Goal: Task Accomplishment & Management: Manage account settings

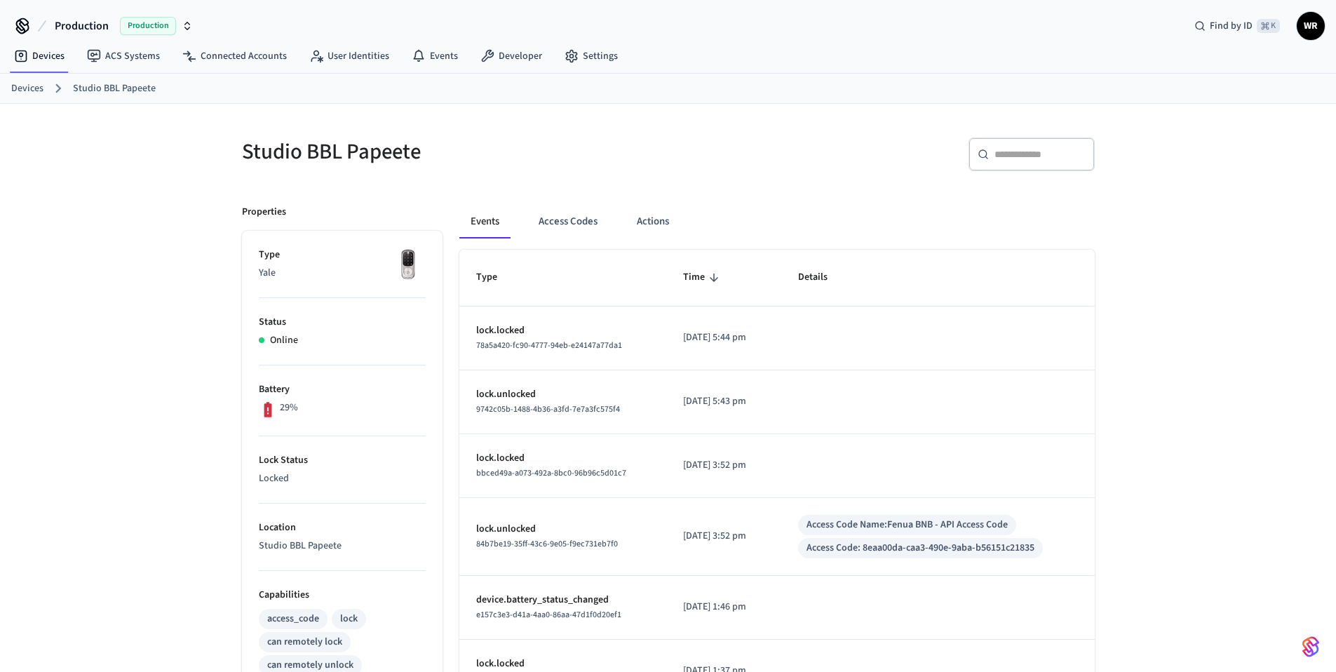
click at [19, 86] on link "Devices" at bounding box center [27, 88] width 32 height 15
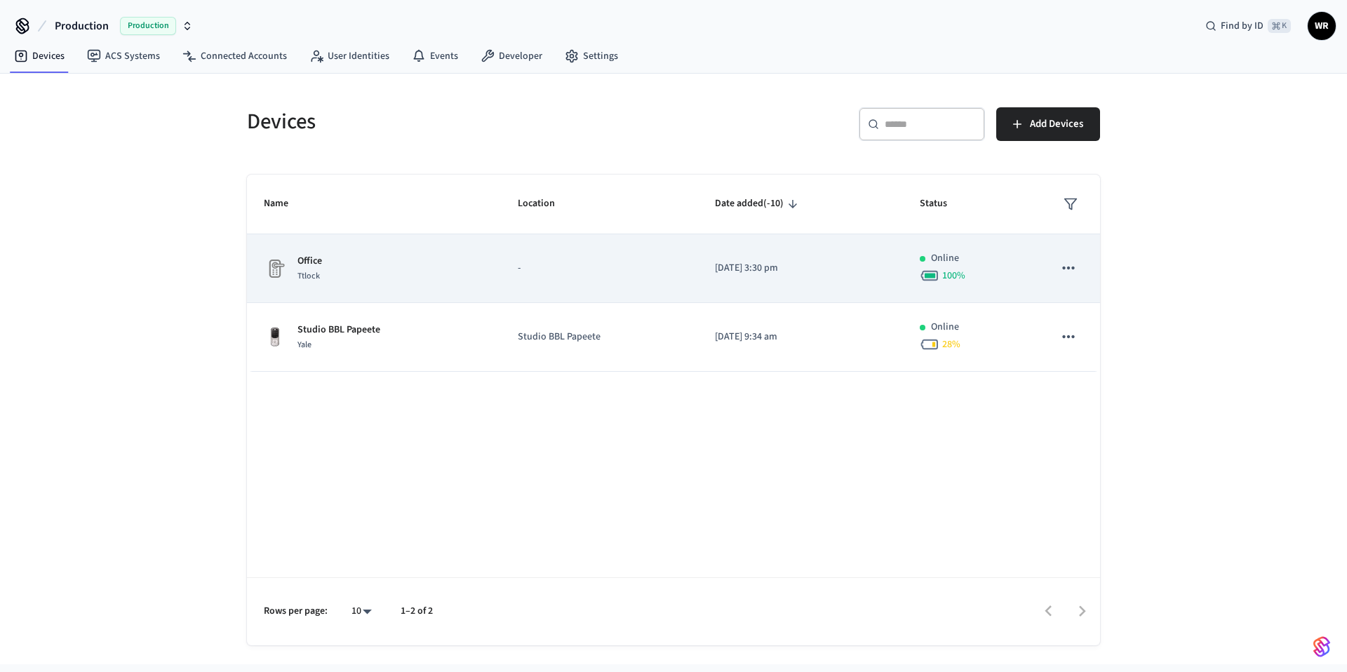
click at [589, 271] on p "-" at bounding box center [599, 268] width 163 height 15
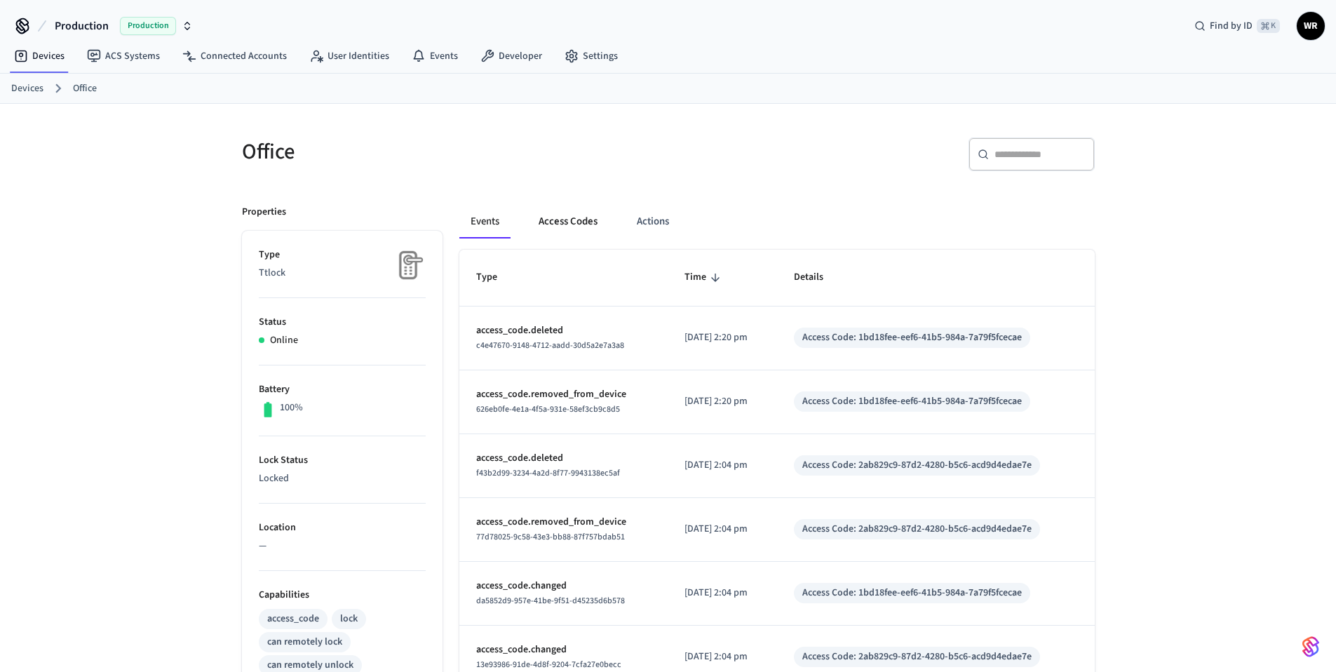
click at [555, 218] on button "Access Codes" at bounding box center [567, 222] width 81 height 34
click at [564, 220] on button "Access Codes" at bounding box center [567, 222] width 81 height 34
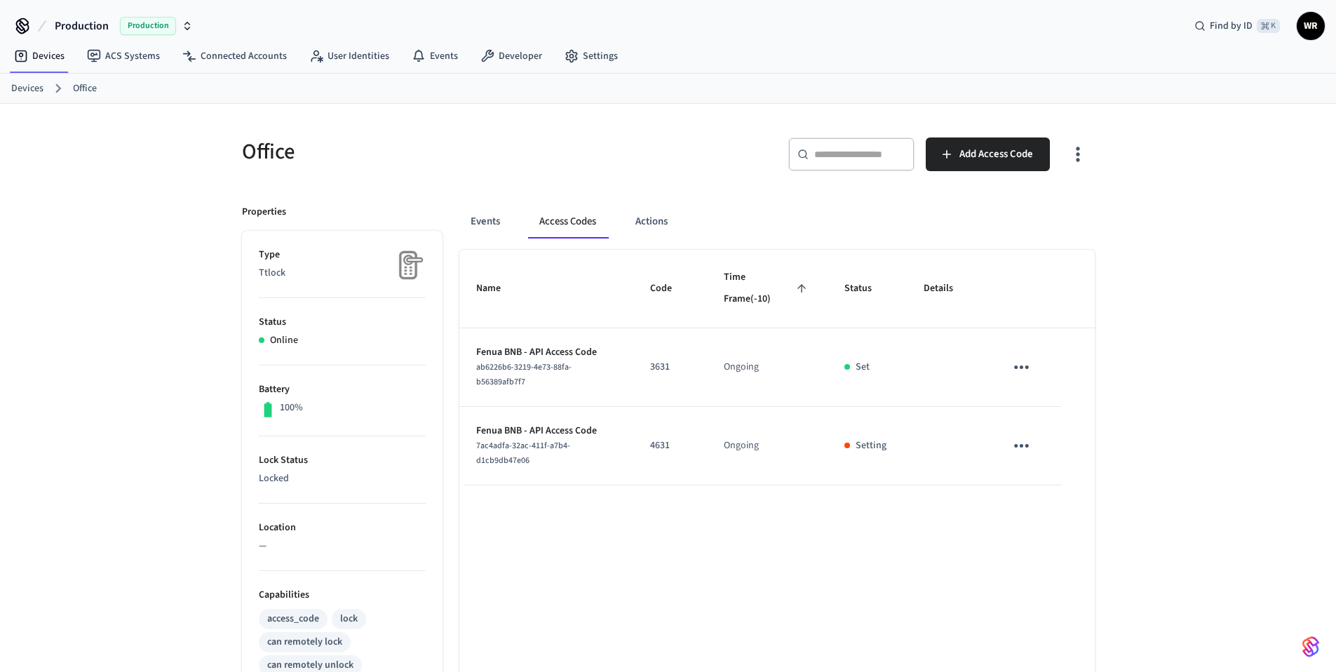
click at [1014, 448] on icon "sticky table" at bounding box center [1022, 446] width 22 height 22
click at [1085, 156] on div at bounding box center [673, 336] width 1347 height 672
click at [1083, 156] on body "Production Production Find by ID ⌘ K WR Devices ACS Systems Connected Accounts …" at bounding box center [668, 512] width 1336 height 1025
click at [1073, 156] on icon "button" at bounding box center [1078, 154] width 22 height 22
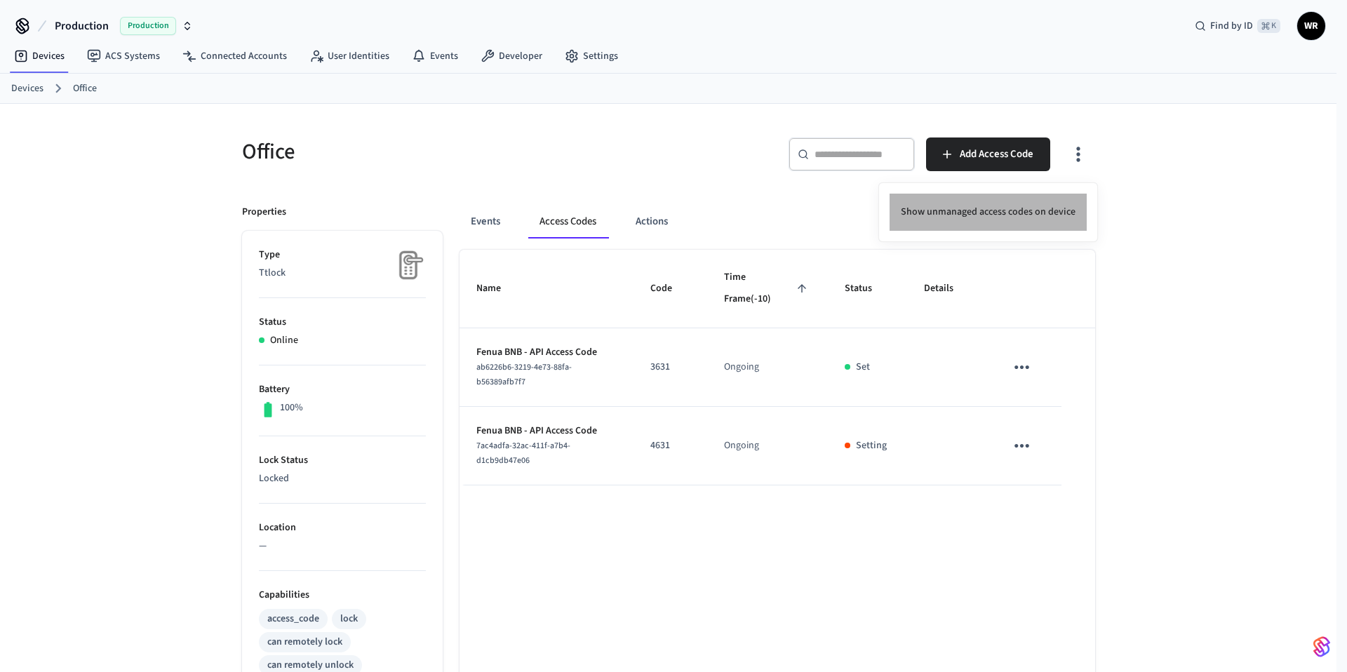
click at [1025, 208] on li "Show unmanaged access codes on device" at bounding box center [987, 212] width 197 height 37
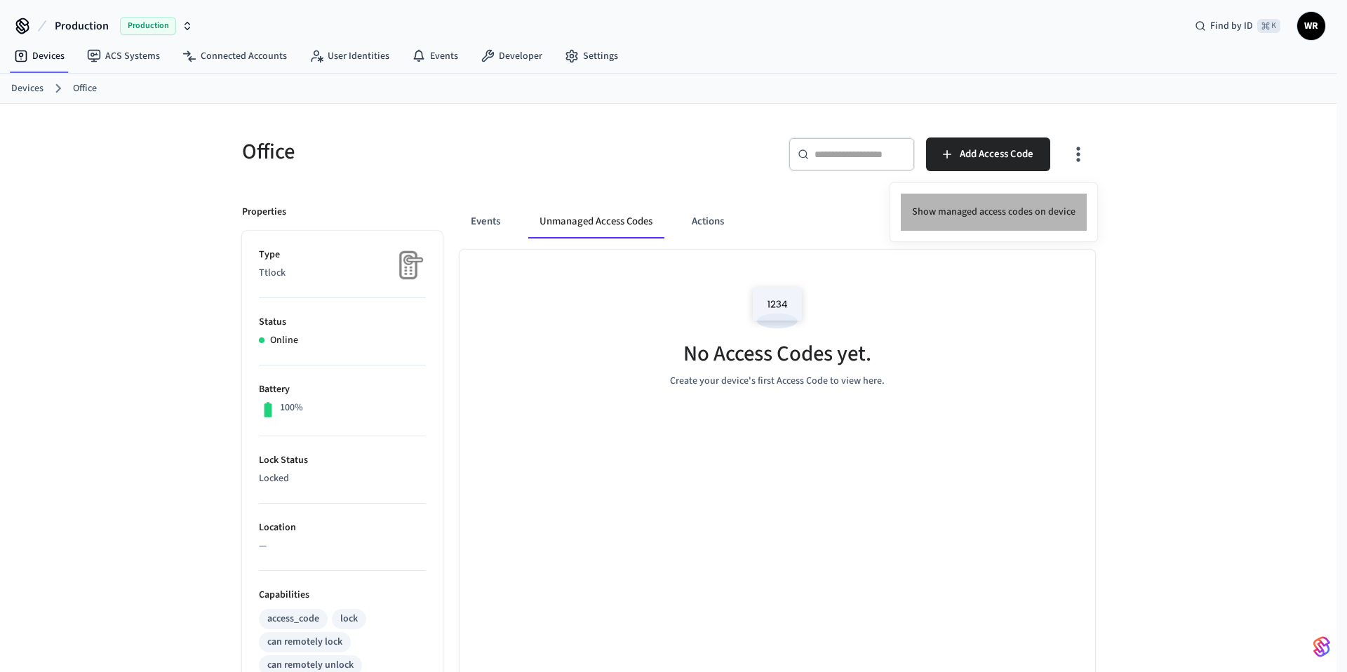
click at [1012, 213] on li "Show managed access codes on device" at bounding box center [994, 212] width 186 height 37
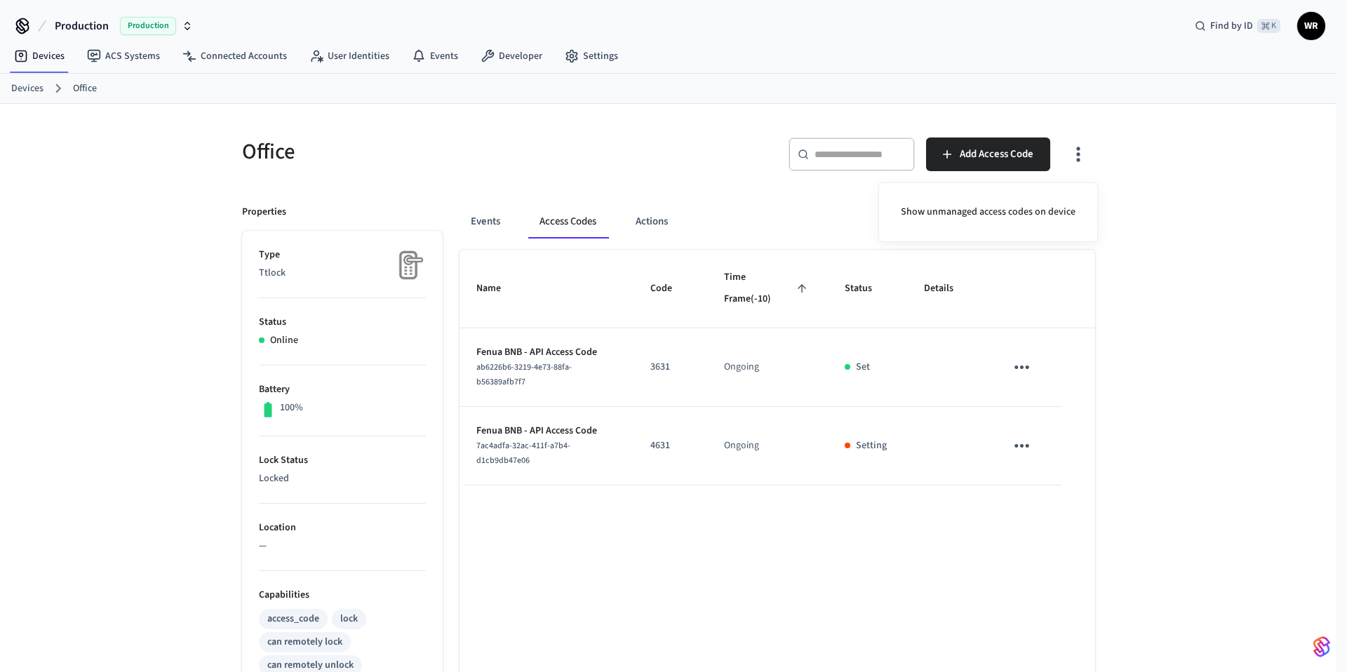
click at [871, 445] on div at bounding box center [673, 336] width 1347 height 672
click at [871, 445] on div at bounding box center [668, 336] width 1336 height 672
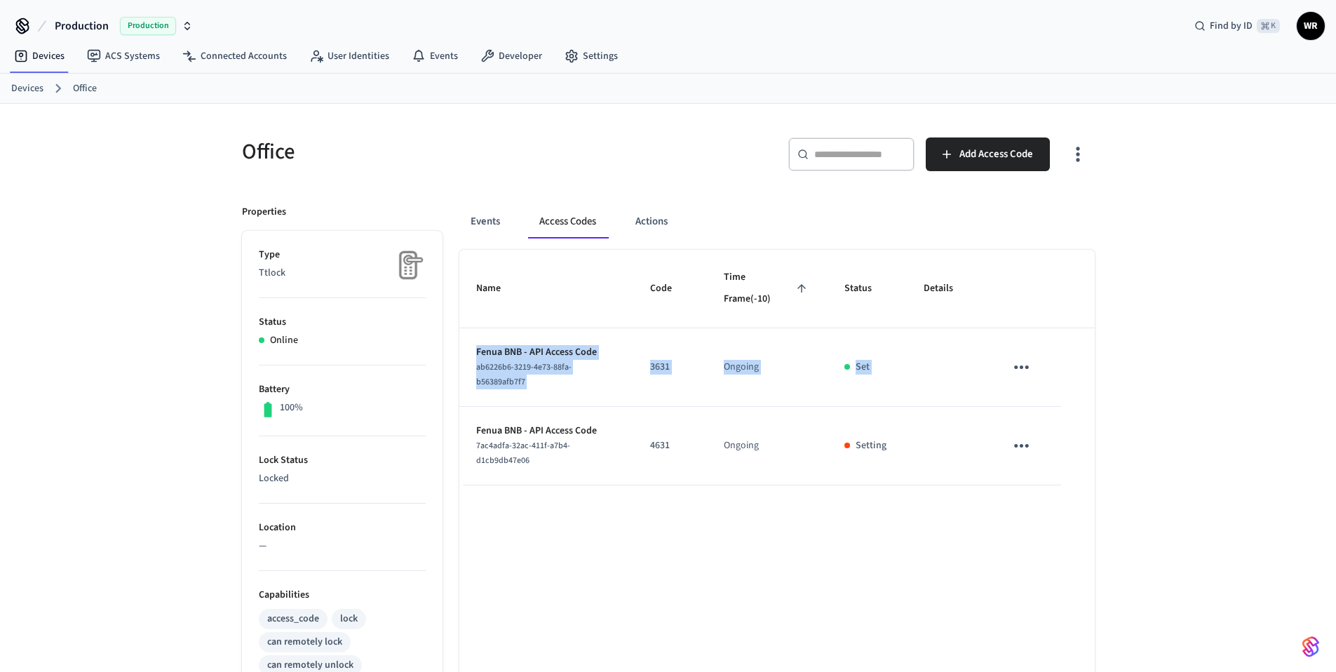
drag, startPoint x: 463, startPoint y: 430, endPoint x: 848, endPoint y: 508, distance: 392.9
click at [848, 508] on div "Name Code Time Frame (-10) Status Details Fenua BNB - API Access Code ab6226b6-…" at bounding box center [776, 638] width 635 height 776
click at [847, 541] on div "Name Code Time Frame (-10) Status Details Fenua BNB - API Access Code ab6226b6-…" at bounding box center [776, 638] width 635 height 776
drag, startPoint x: 992, startPoint y: 548, endPoint x: 475, endPoint y: 431, distance: 530.1
click at [477, 431] on div "Name Code Time Frame (-10) Status Details Fenua BNB - API Access Code ab6226b6-…" at bounding box center [776, 638] width 635 height 776
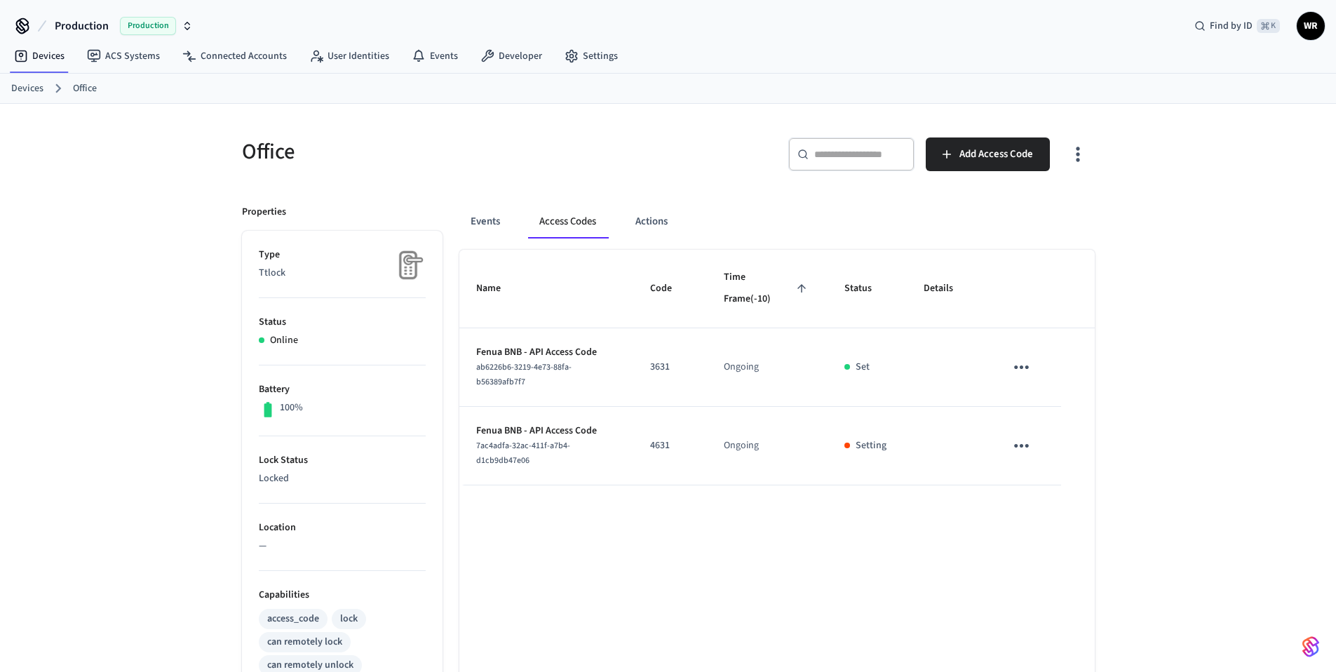
click at [471, 429] on td "Fenua BNB - API Access Code 7ac4adfa-32ac-411f-a7b4-d1cb9db47e06" at bounding box center [546, 446] width 174 height 79
drag, startPoint x: 471, startPoint y: 422, endPoint x: 1133, endPoint y: 473, distance: 664.9
click at [1133, 473] on div "Office ​ ​ Add Access Code Properties Type Ttlock Status Online Battery 100% Lo…" at bounding box center [668, 565] width 1336 height 922
drag, startPoint x: 1166, startPoint y: 510, endPoint x: 476, endPoint y: 423, distance: 695.0
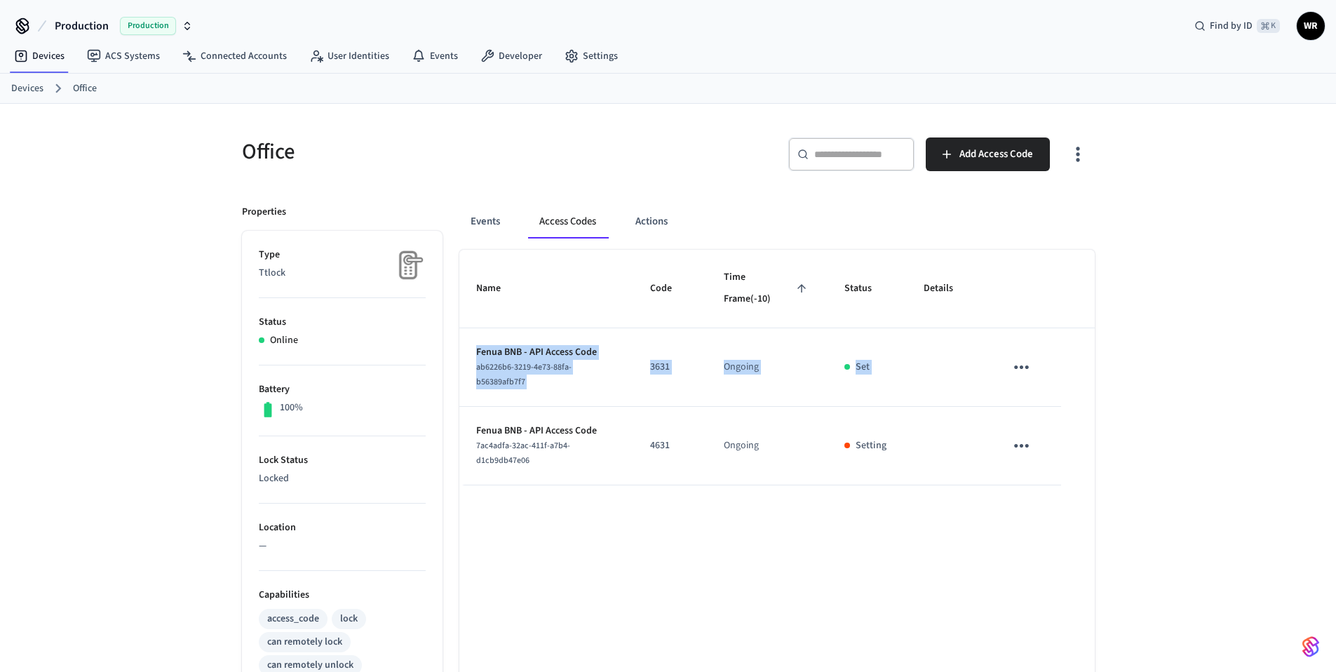
click at [476, 423] on div "Office ​ ​ Add Access Code Properties Type Ttlock Status Online Battery 100% Lo…" at bounding box center [668, 565] width 1336 height 922
click at [640, 551] on div "Name Code Time Frame (-10) Status Details Fenua BNB - API Access Code ab6226b6-…" at bounding box center [776, 638] width 635 height 776
click at [759, 490] on div "Name Code Time Frame (-10) Status Details Fenua BNB - API Access Code ab6226b6-…" at bounding box center [776, 638] width 635 height 776
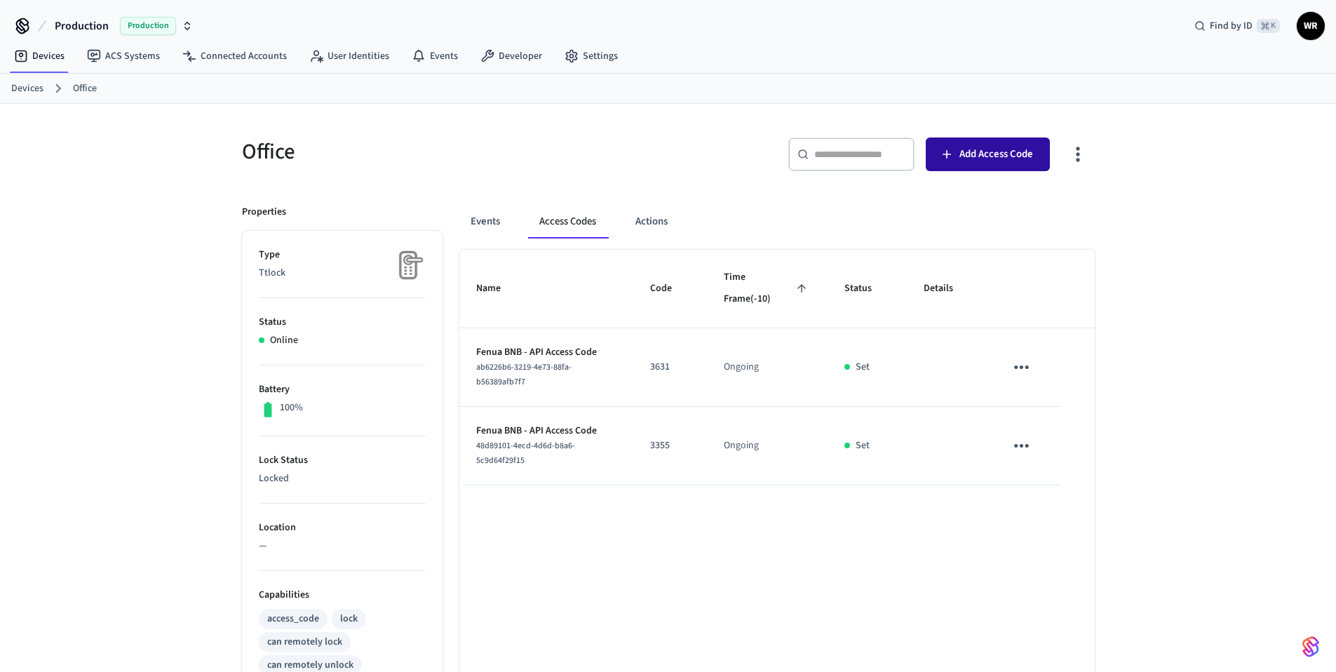
click at [979, 165] on button "Add Access Code" at bounding box center [988, 154] width 124 height 34
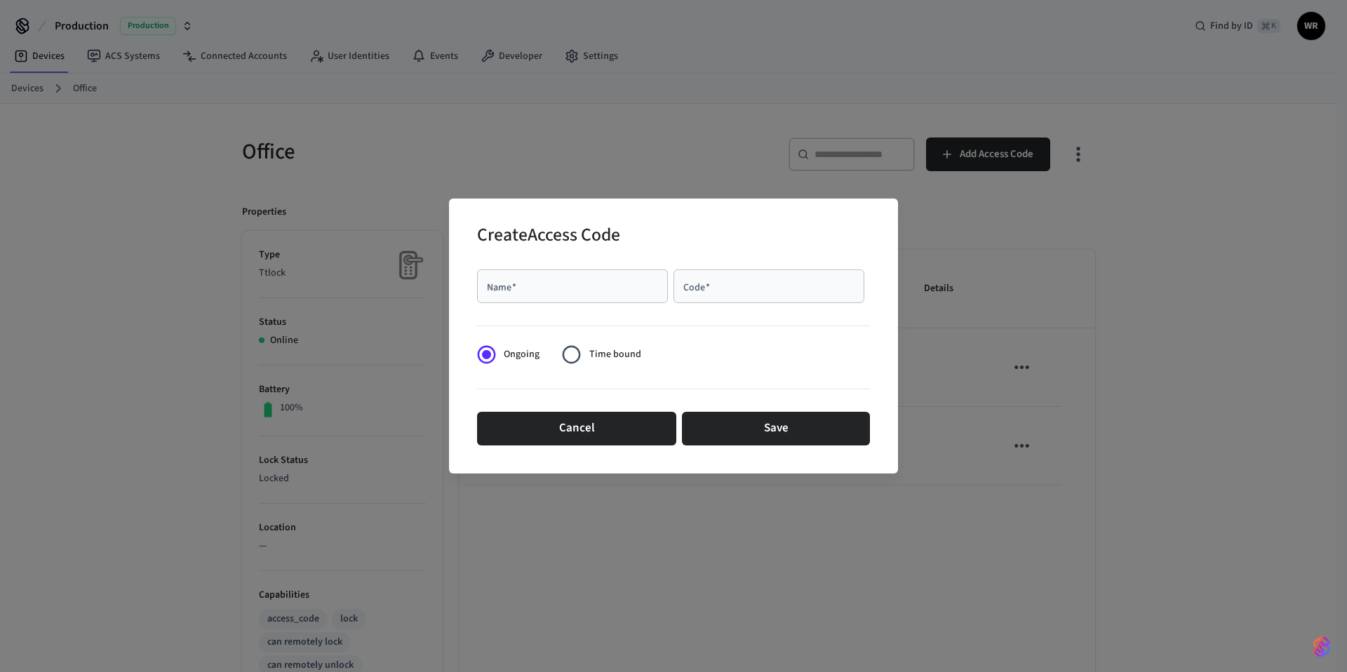
click at [577, 285] on input "Name   *" at bounding box center [572, 286] width 174 height 14
type input "****"
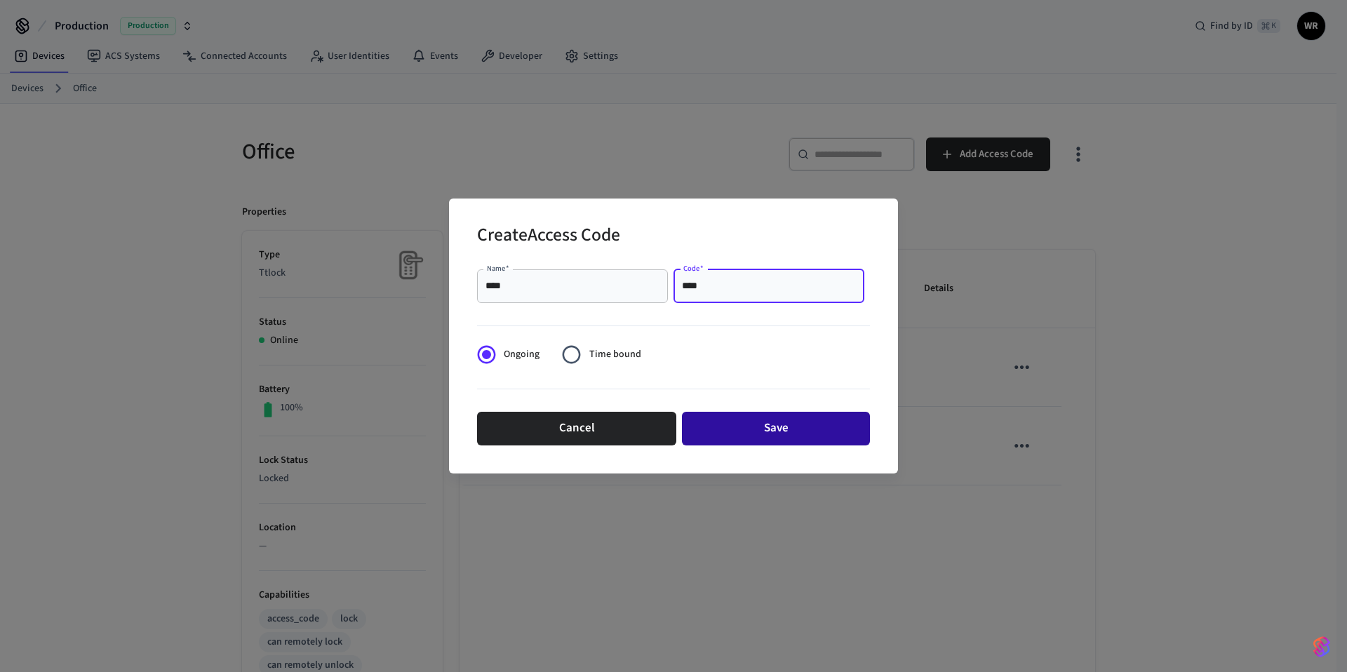
type input "****"
click at [800, 431] on button "Save" at bounding box center [776, 429] width 188 height 34
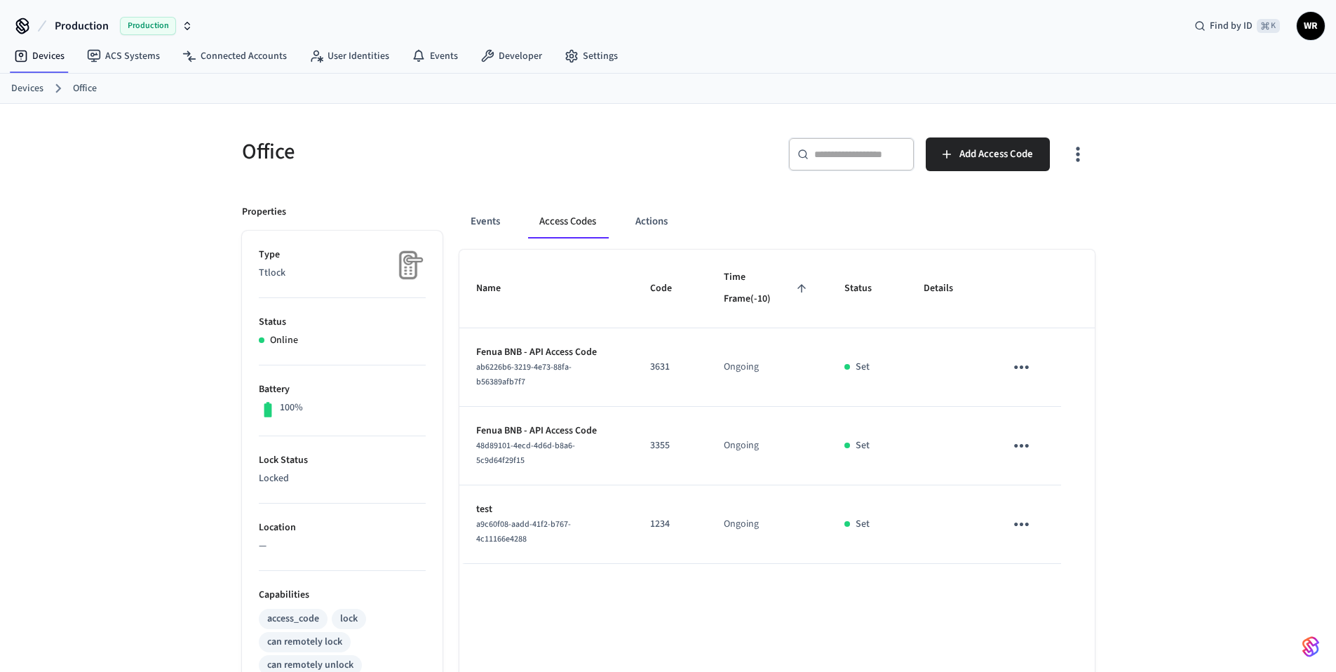
click at [1023, 518] on icon "sticky table" at bounding box center [1022, 524] width 22 height 22
click at [1052, 575] on li "Edit" at bounding box center [1055, 565] width 67 height 38
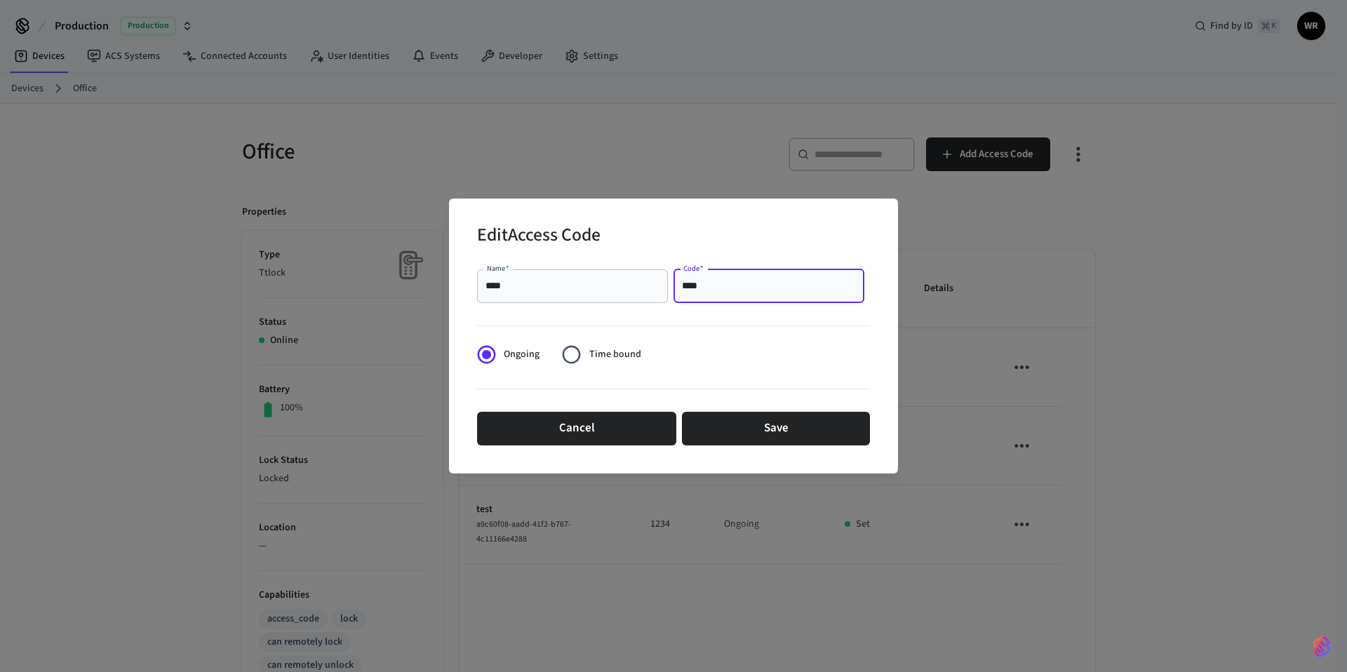
drag, startPoint x: 729, startPoint y: 292, endPoint x: 570, endPoint y: 274, distance: 160.3
click at [587, 274] on div "Name   * **** Name   * Code   * **** Code   *" at bounding box center [673, 286] width 393 height 45
type input "****"
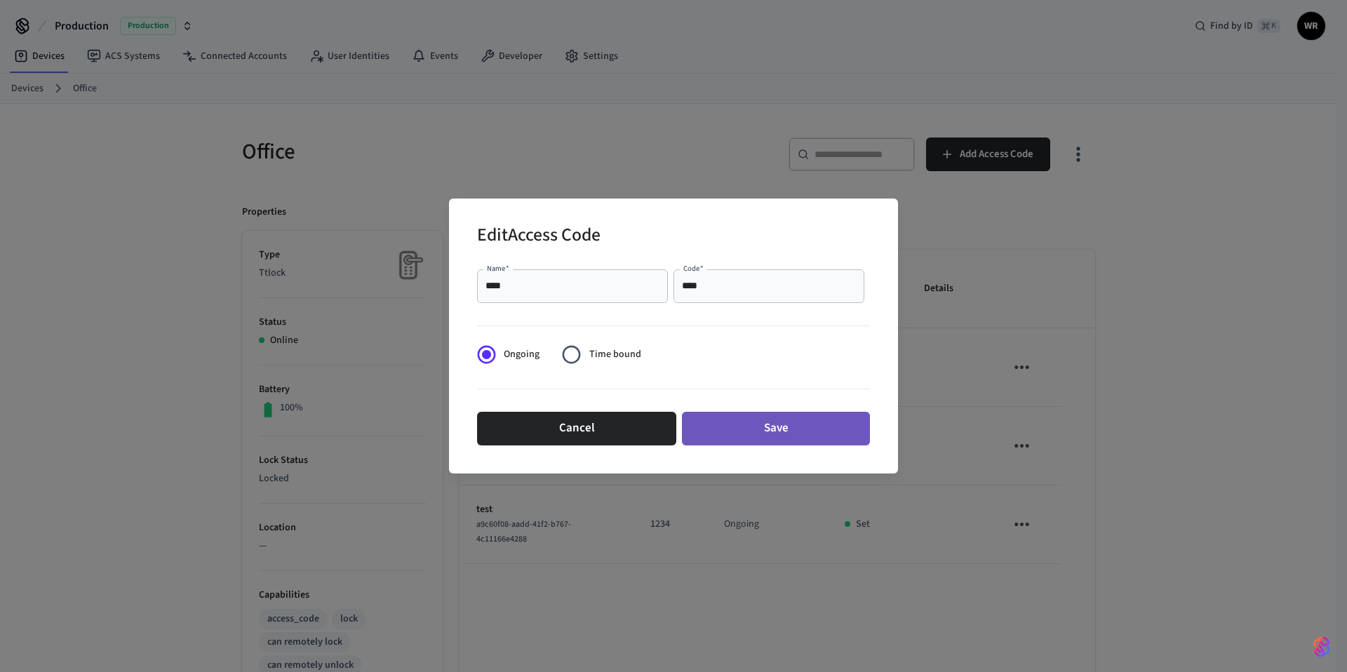
click at [783, 438] on button "Save" at bounding box center [776, 429] width 188 height 34
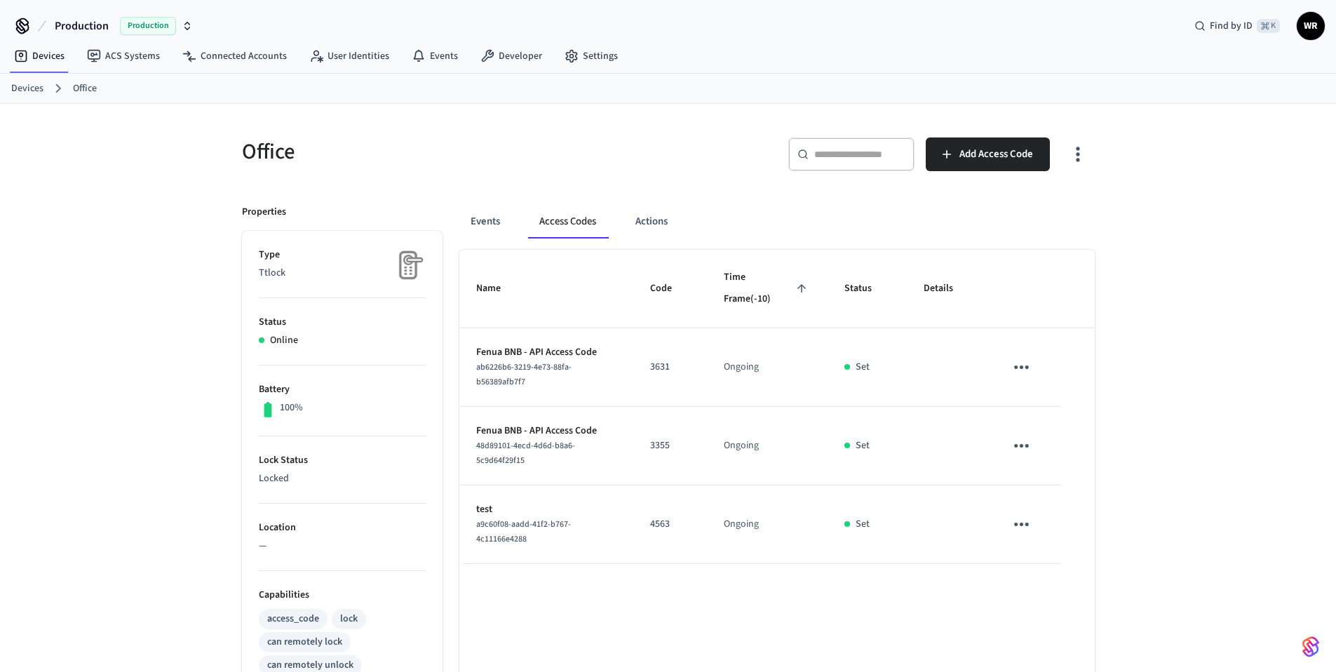
click at [855, 587] on div "Name Code Time Frame (-10) Status Details Fenua BNB - API Access Code ab6226b6-…" at bounding box center [776, 638] width 635 height 776
click at [859, 607] on div "Name Code Time Frame (-10) Status Details Fenua BNB - API Access Code ab6226b6-…" at bounding box center [776, 638] width 635 height 776
click at [1018, 517] on icon "sticky table" at bounding box center [1022, 524] width 22 height 22
click at [1048, 600] on li "Delete" at bounding box center [1055, 602] width 67 height 37
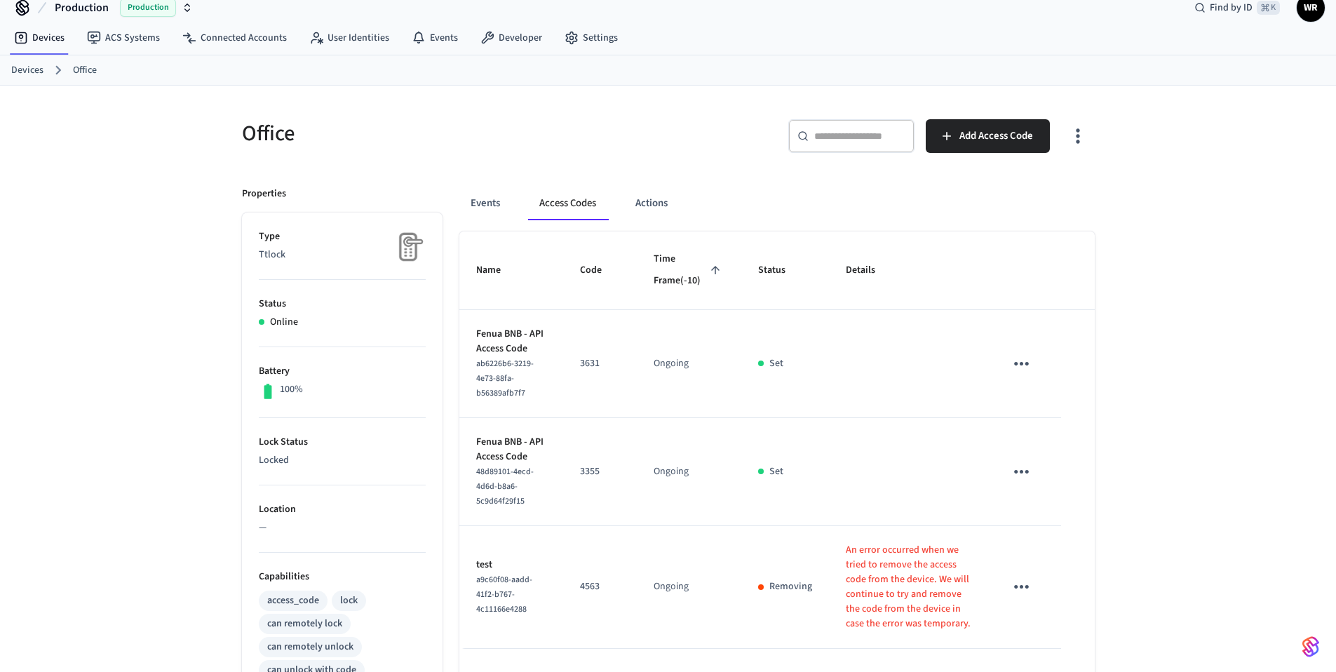
scroll to position [36, 0]
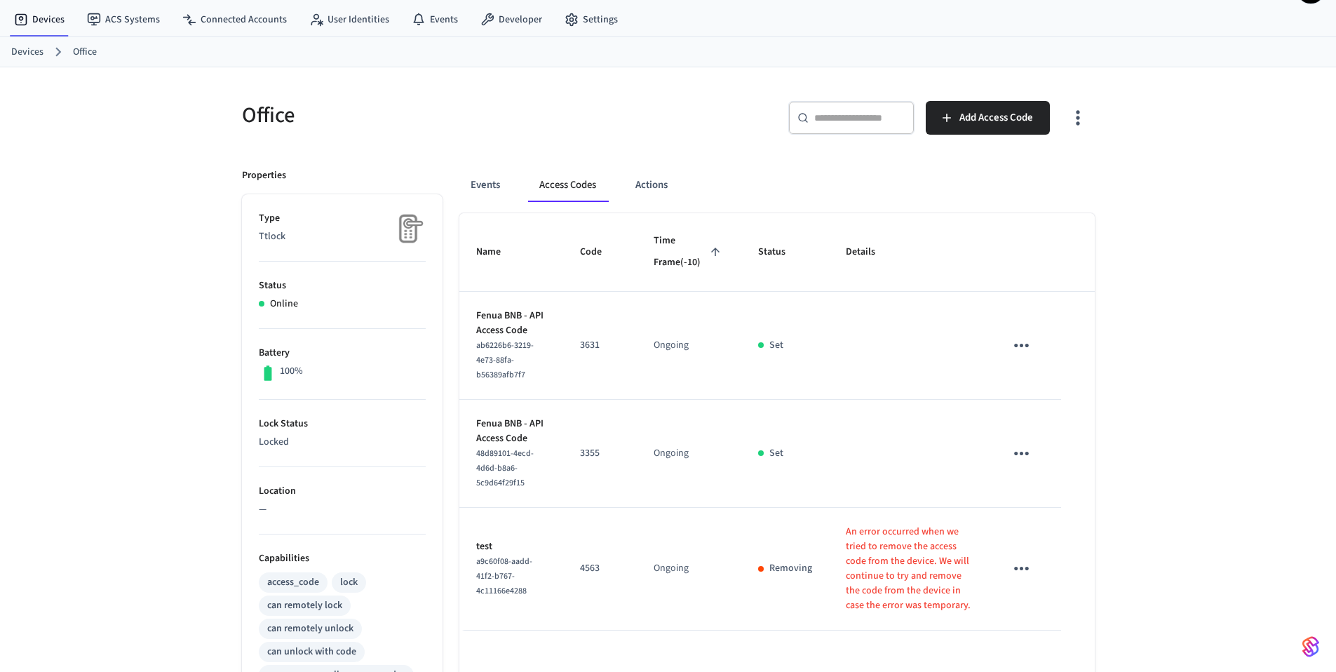
click at [1188, 549] on div "Office ​ ​ Add Access Code Properties Type Ttlock Status Online Battery 100% Lo…" at bounding box center [668, 528] width 1336 height 922
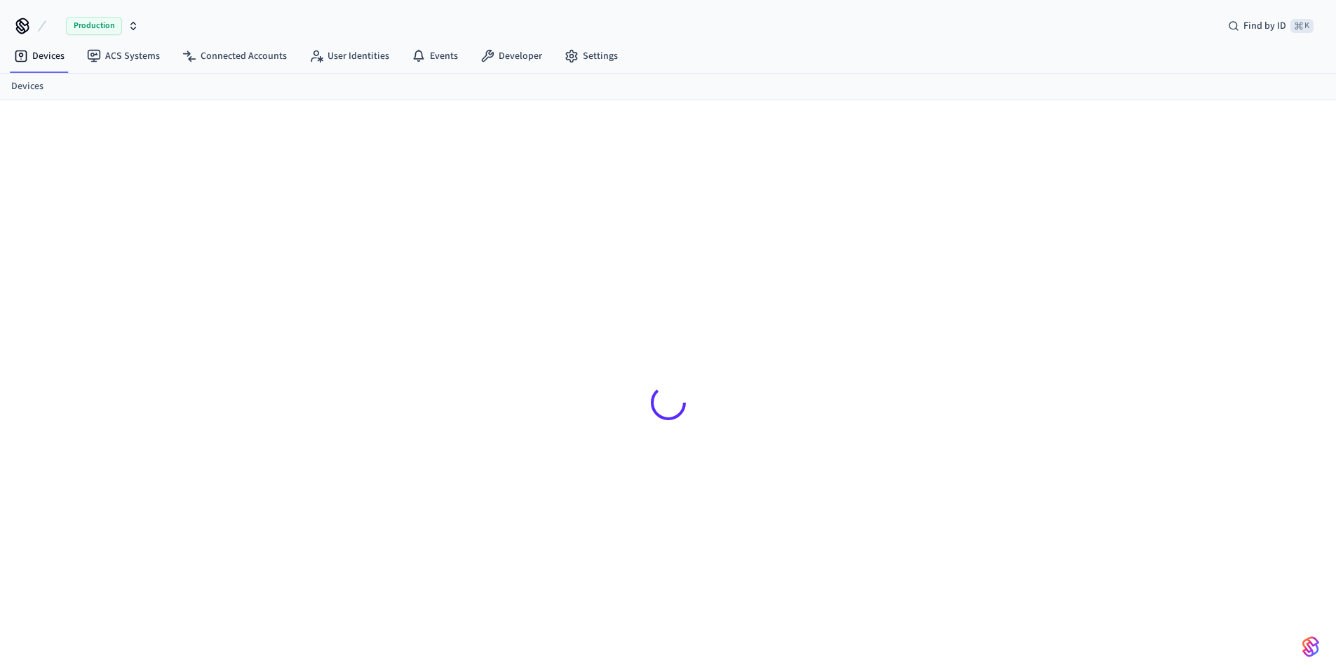
scroll to position [19, 0]
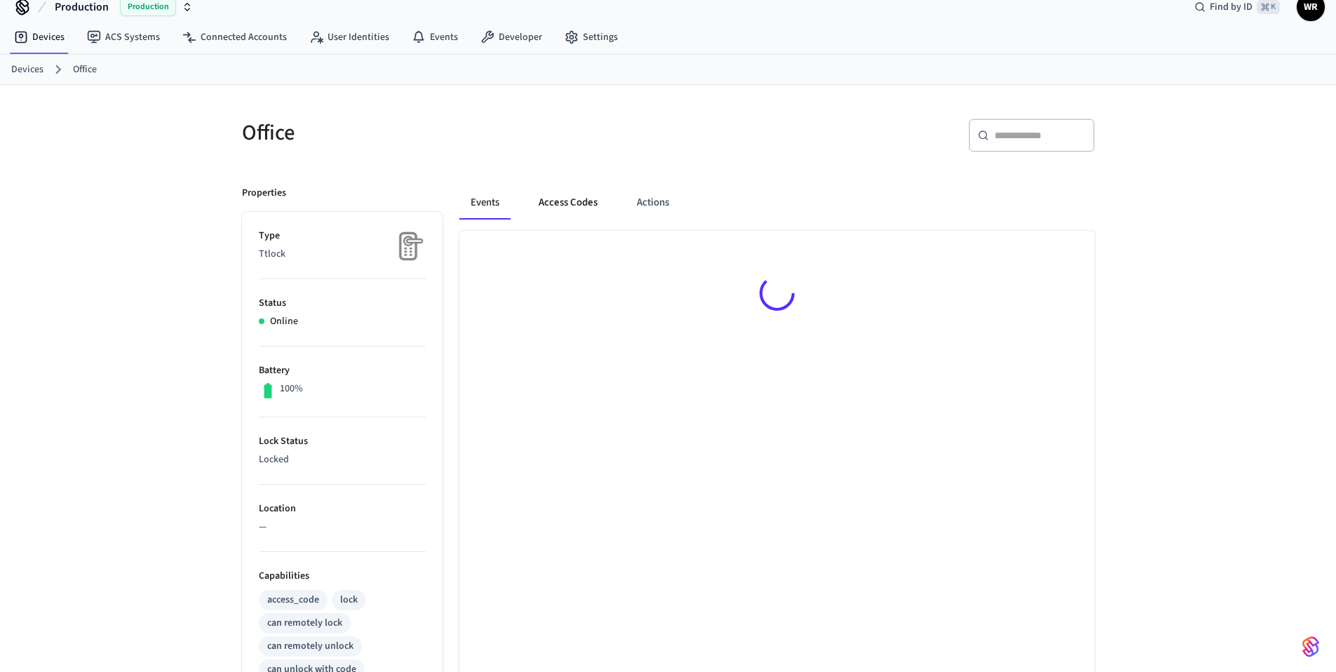
click at [584, 191] on button "Access Codes" at bounding box center [567, 203] width 81 height 34
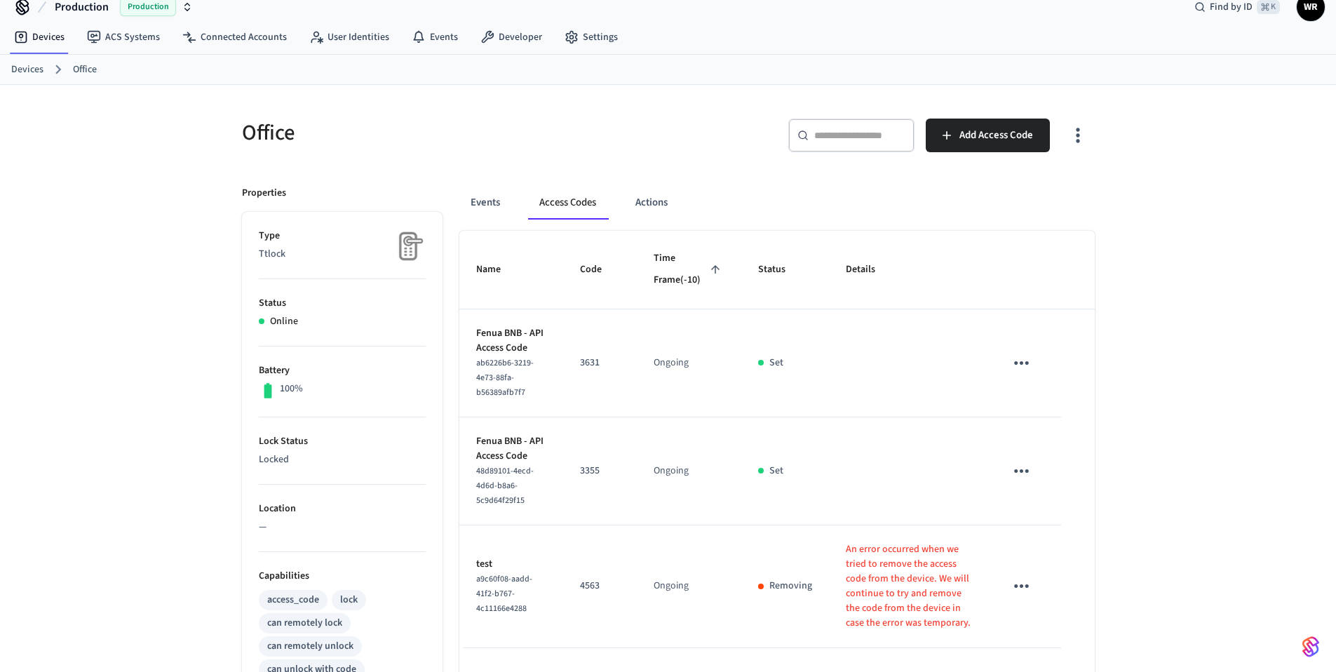
scroll to position [183, 0]
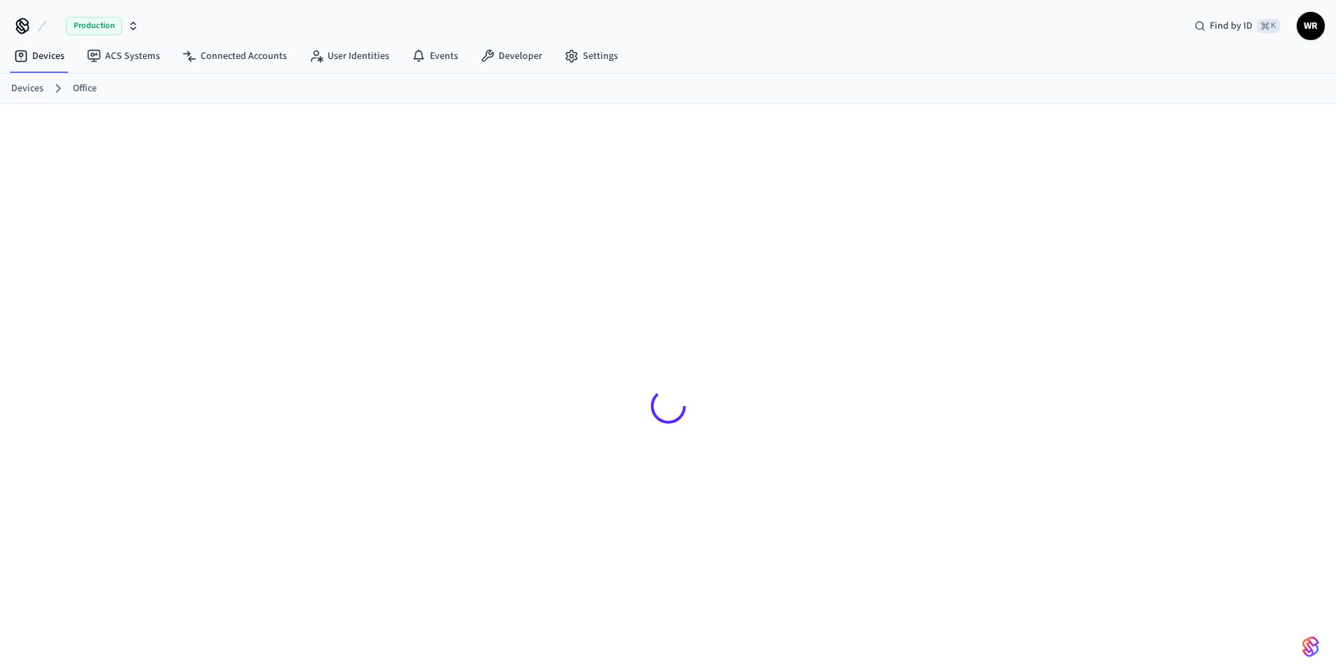
scroll to position [19, 0]
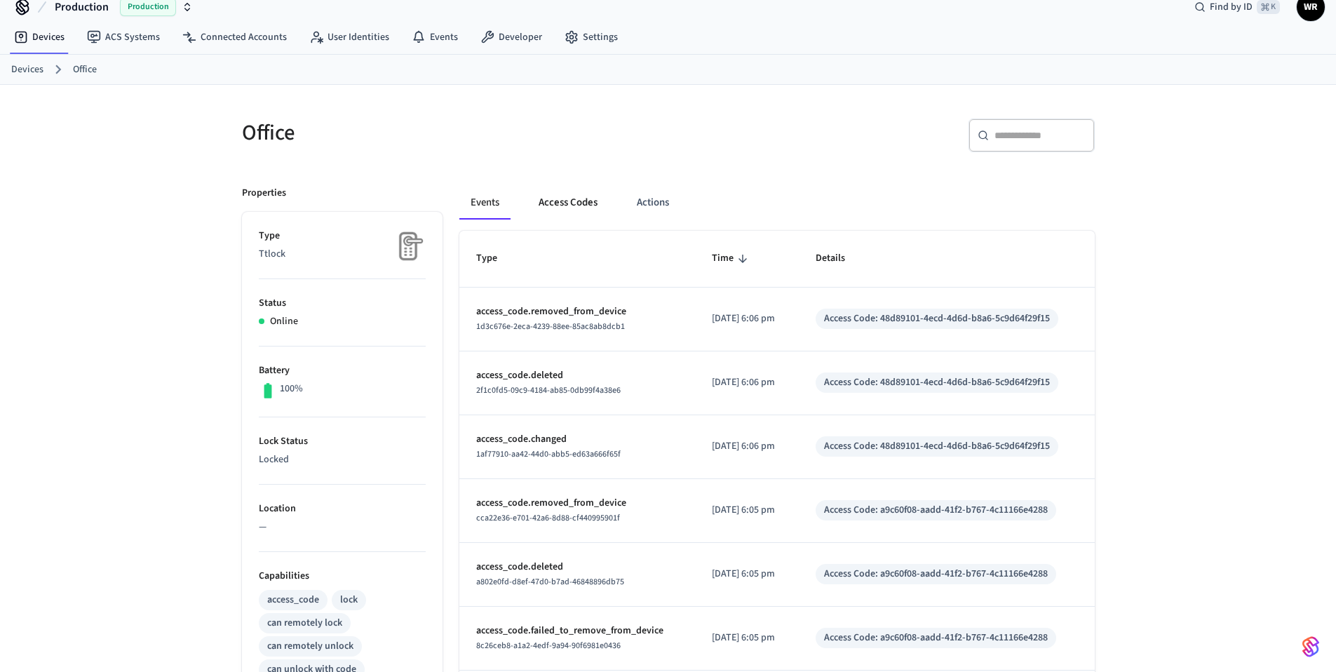
click at [593, 203] on button "Access Codes" at bounding box center [567, 203] width 81 height 34
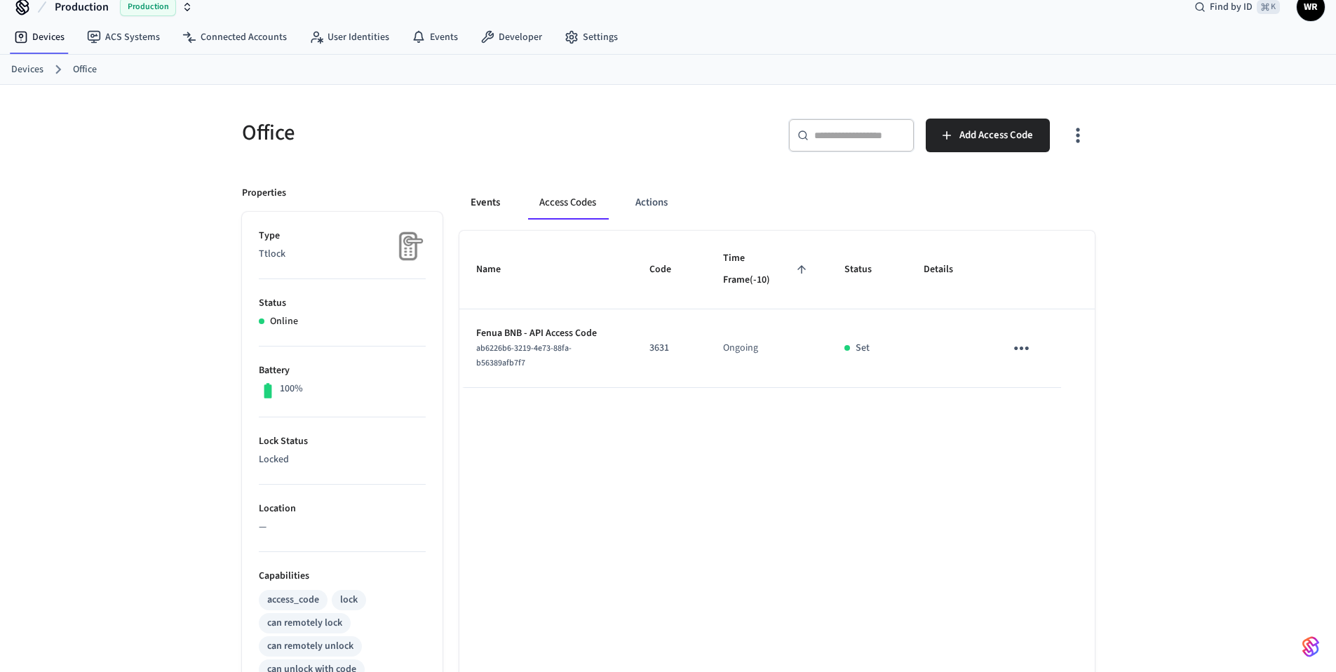
click at [483, 209] on button "Events" at bounding box center [485, 203] width 52 height 34
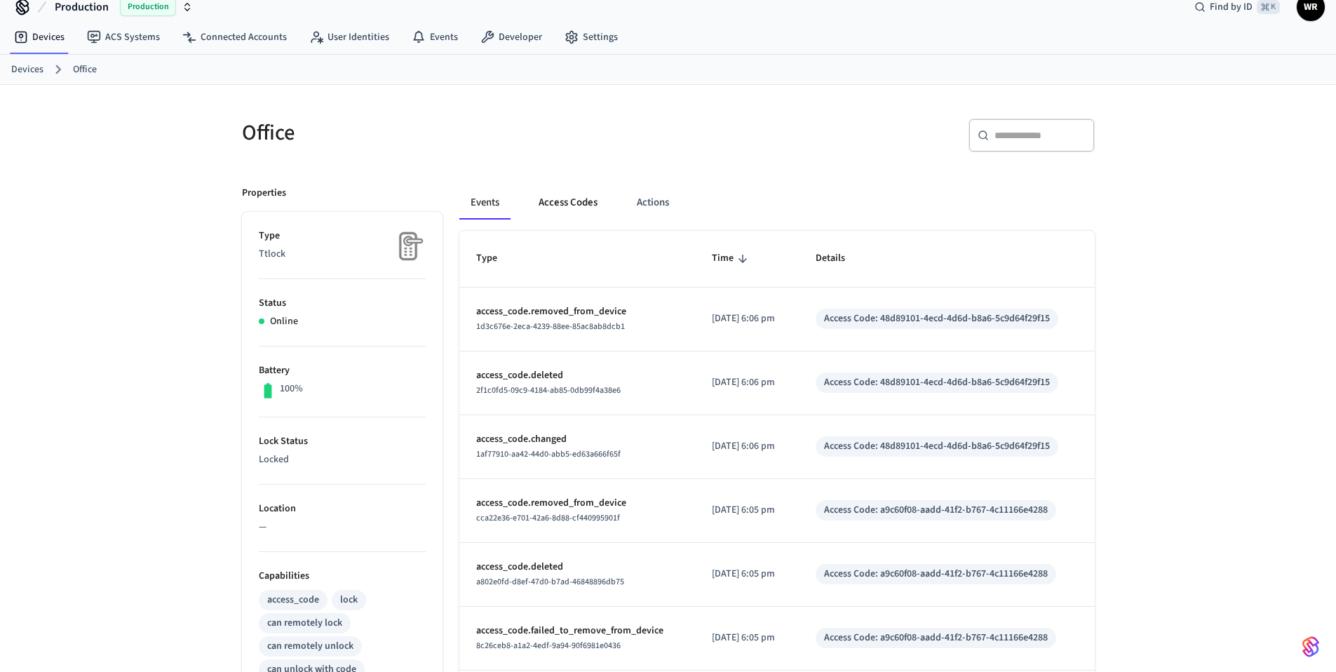
click at [566, 200] on button "Access Codes" at bounding box center [567, 203] width 81 height 34
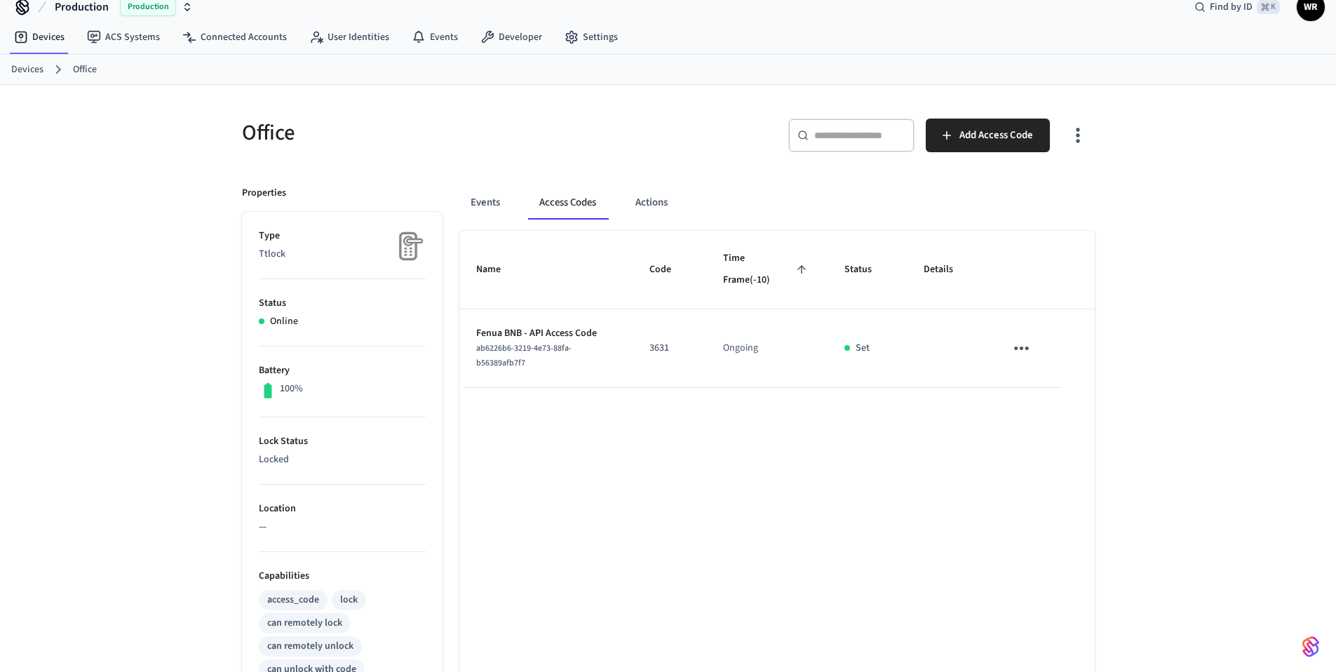
click at [791, 584] on div "Name Code Time Frame (-10) Status Details Fenua BNB - API Access Code ab6226b6-…" at bounding box center [776, 619] width 635 height 776
click at [496, 207] on button "Events" at bounding box center [485, 203] width 52 height 34
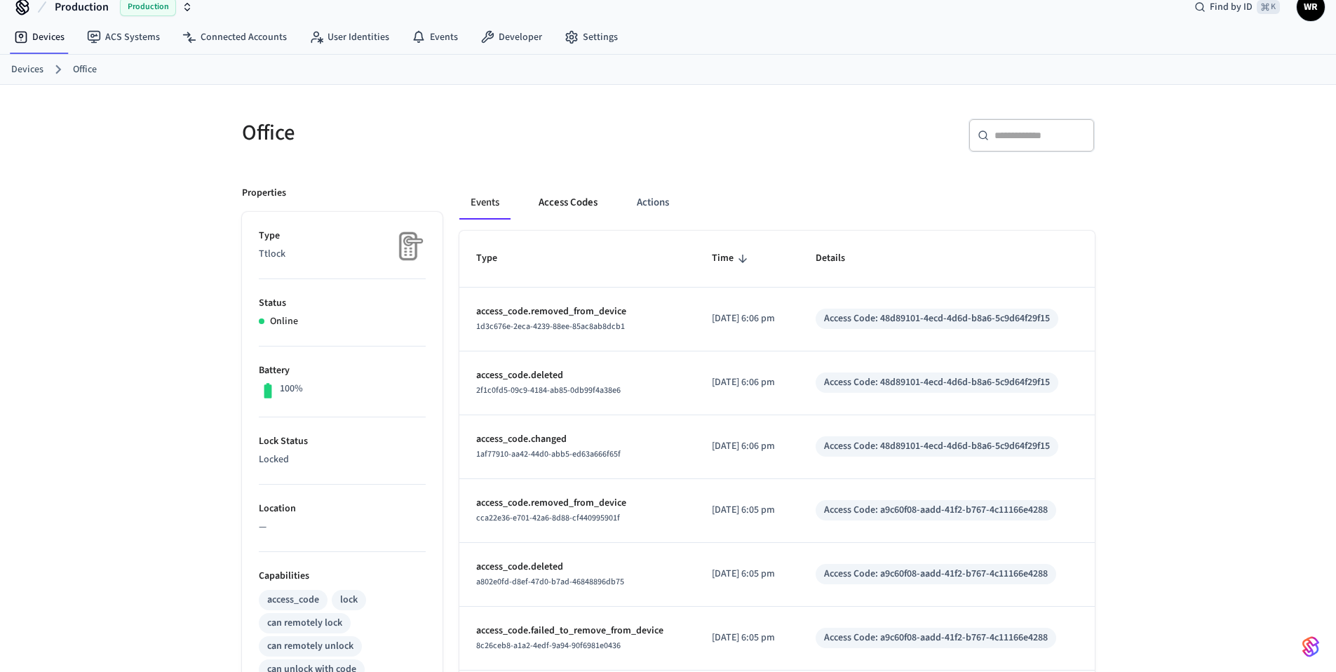
click at [588, 213] on button "Access Codes" at bounding box center [567, 203] width 81 height 34
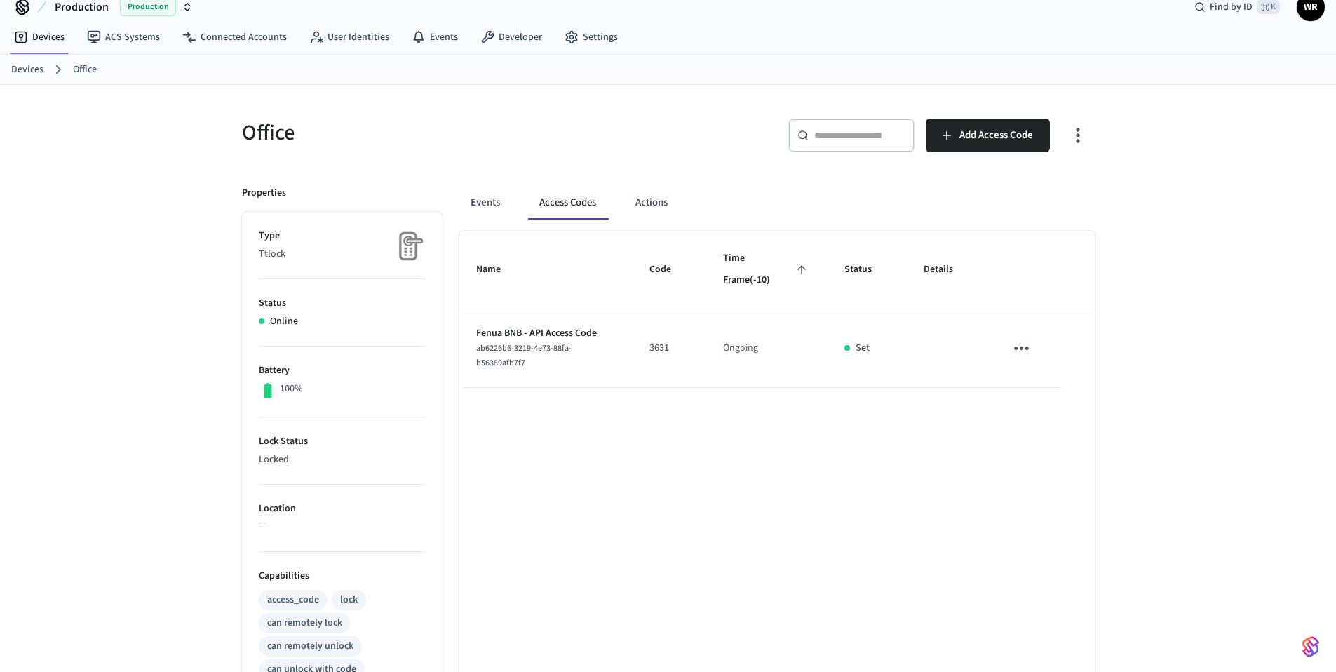
click at [837, 531] on div "Name Code Time Frame (-10) Status Details Fenua BNB - API Access Code ab6226b6-…" at bounding box center [776, 619] width 635 height 776
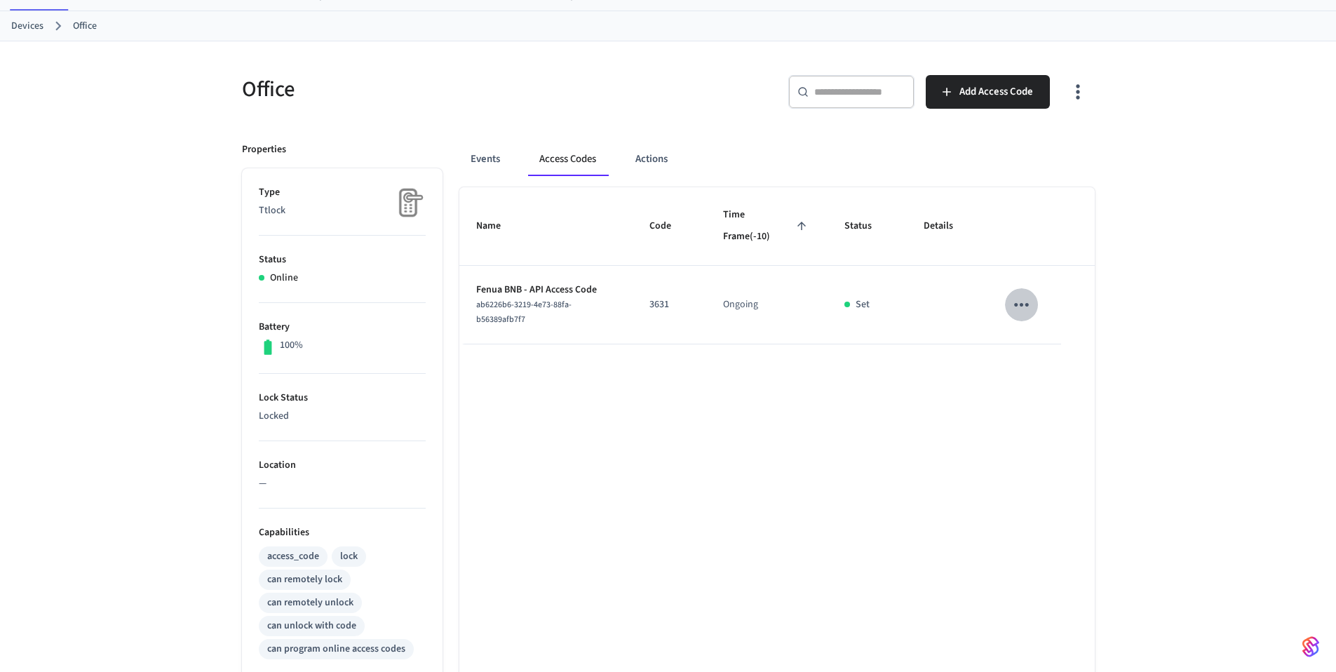
click at [1022, 298] on icon "sticky table" at bounding box center [1022, 305] width 22 height 22
click at [1070, 388] on li "Delete" at bounding box center [1055, 383] width 67 height 37
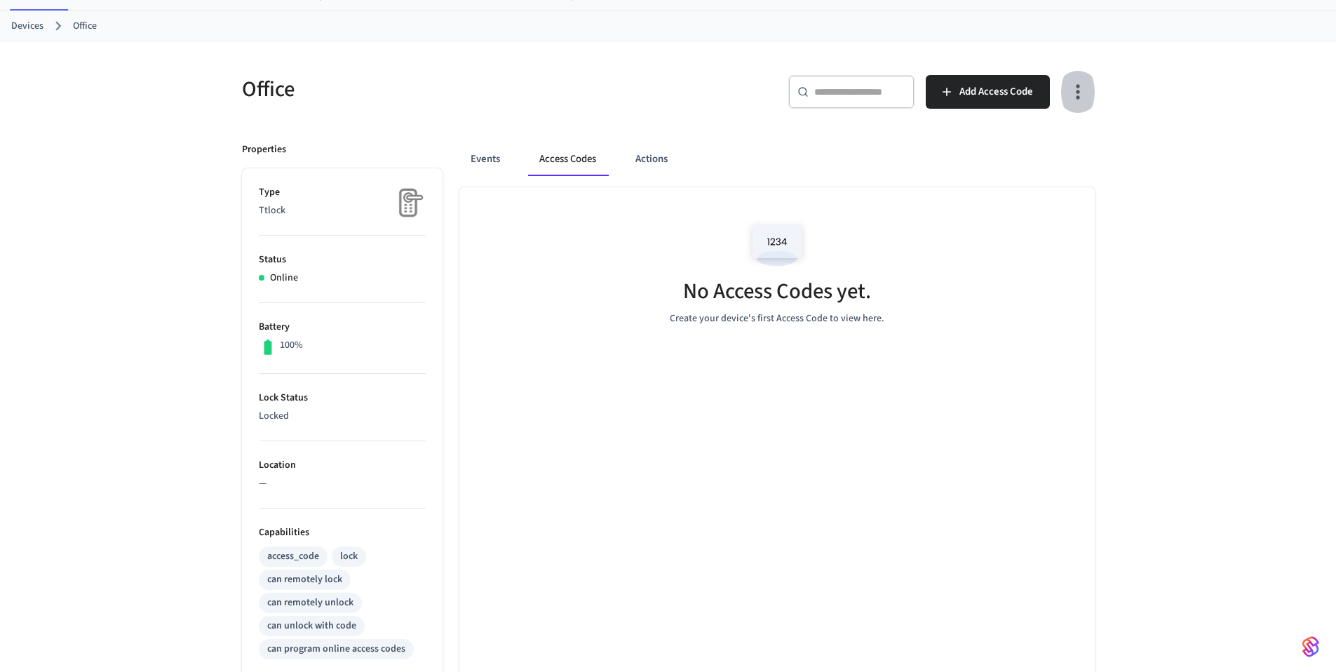
click at [1081, 92] on icon "button" at bounding box center [1078, 92] width 22 height 22
click at [1023, 83] on div at bounding box center [673, 336] width 1347 height 672
click at [1017, 96] on span "Add Access Code" at bounding box center [997, 92] width 74 height 18
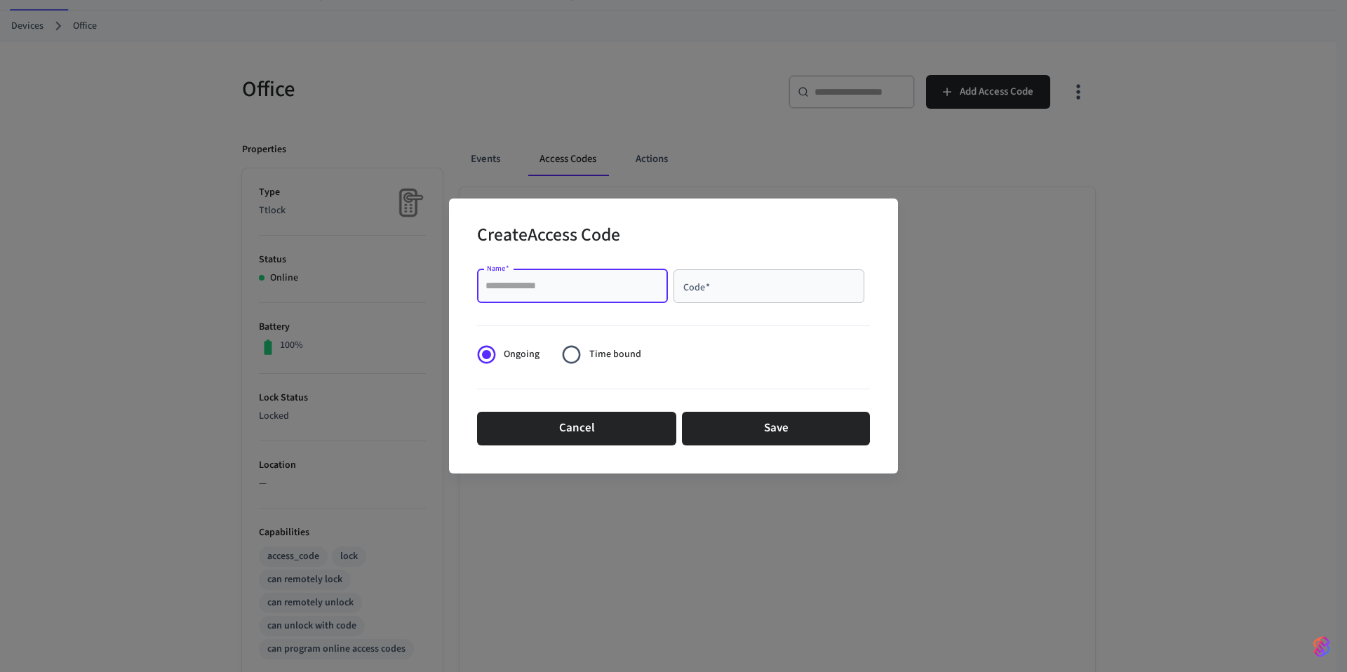
click at [569, 283] on input "Name   *" at bounding box center [572, 286] width 174 height 14
type input "***"
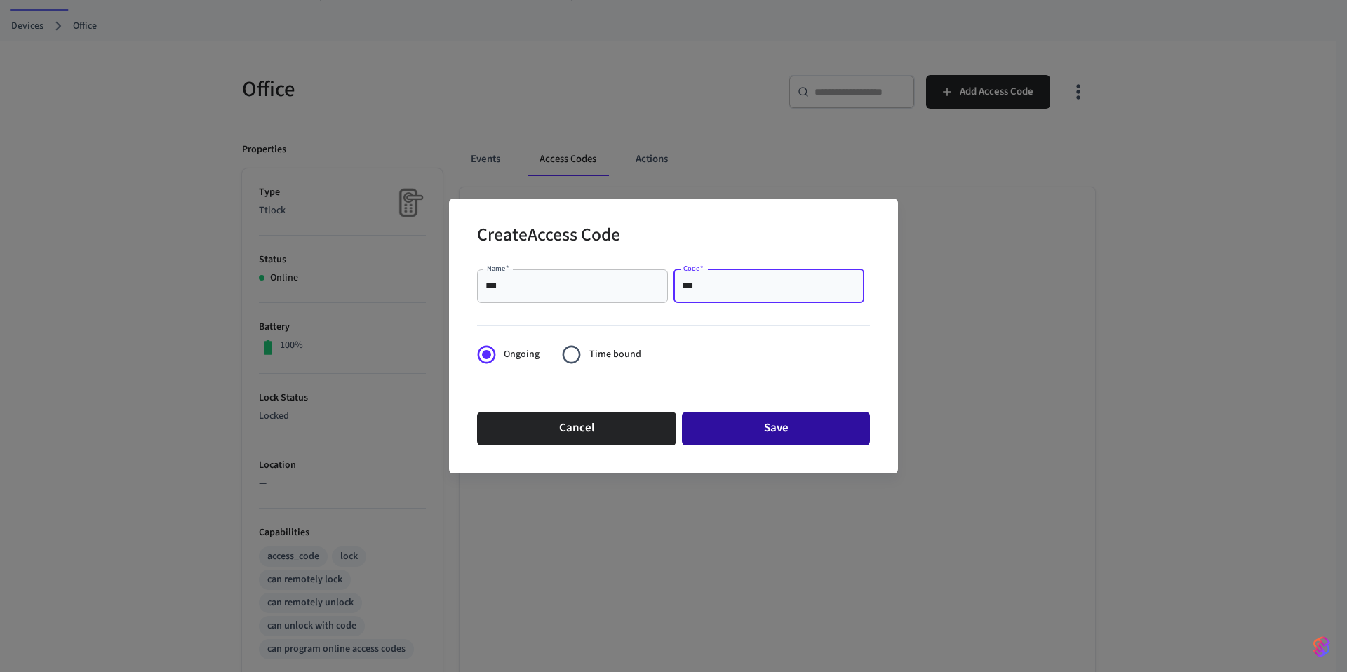
click at [802, 431] on button "Save" at bounding box center [776, 429] width 188 height 34
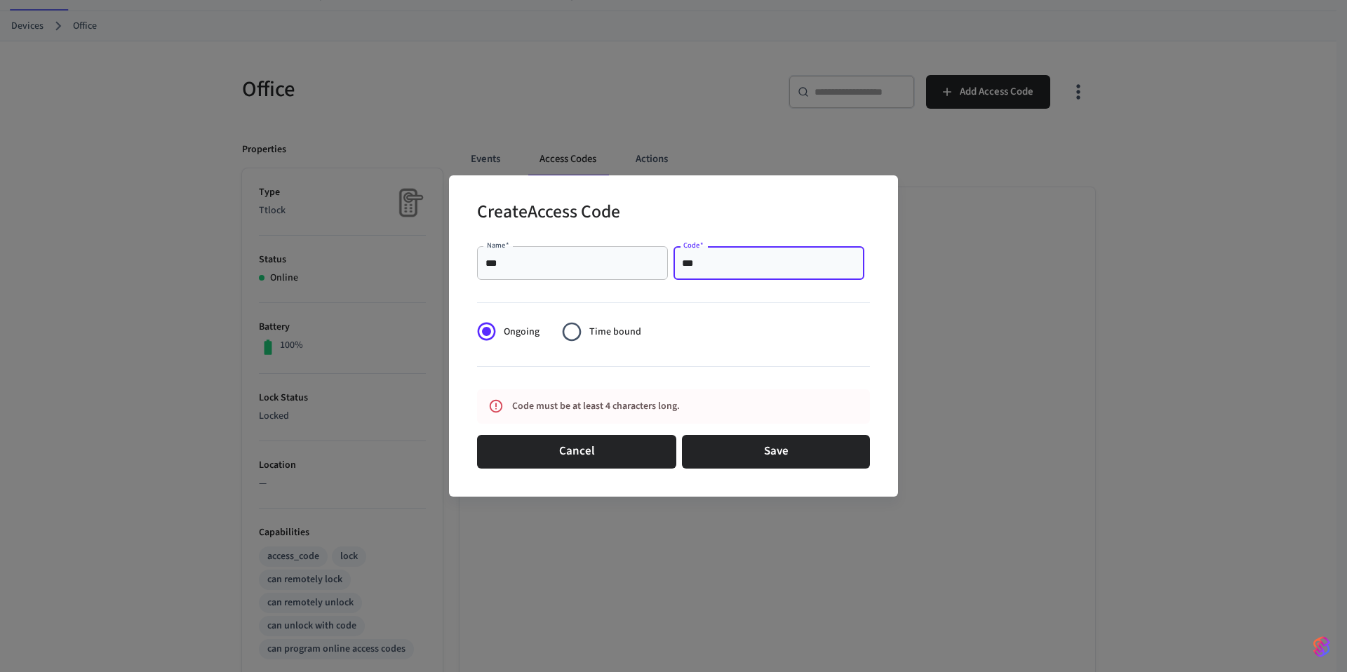
click at [713, 264] on input "***" at bounding box center [769, 263] width 174 height 14
type input "****"
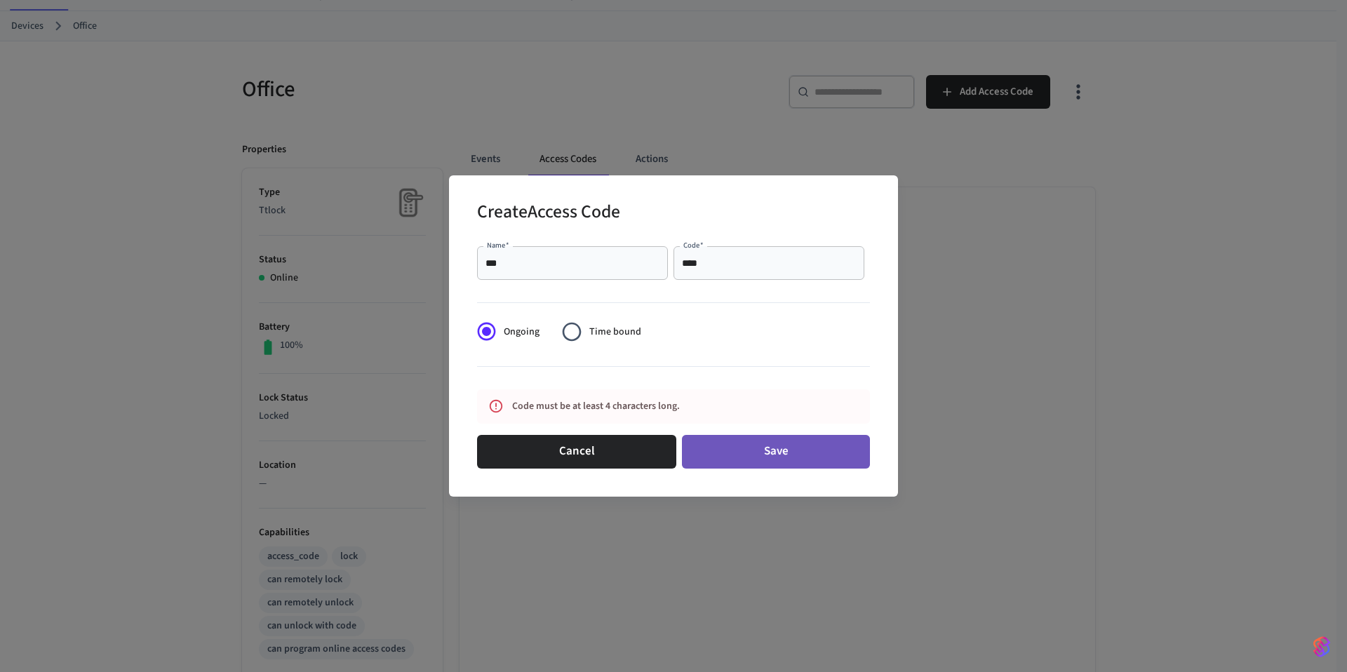
click at [772, 456] on button "Save" at bounding box center [776, 452] width 188 height 34
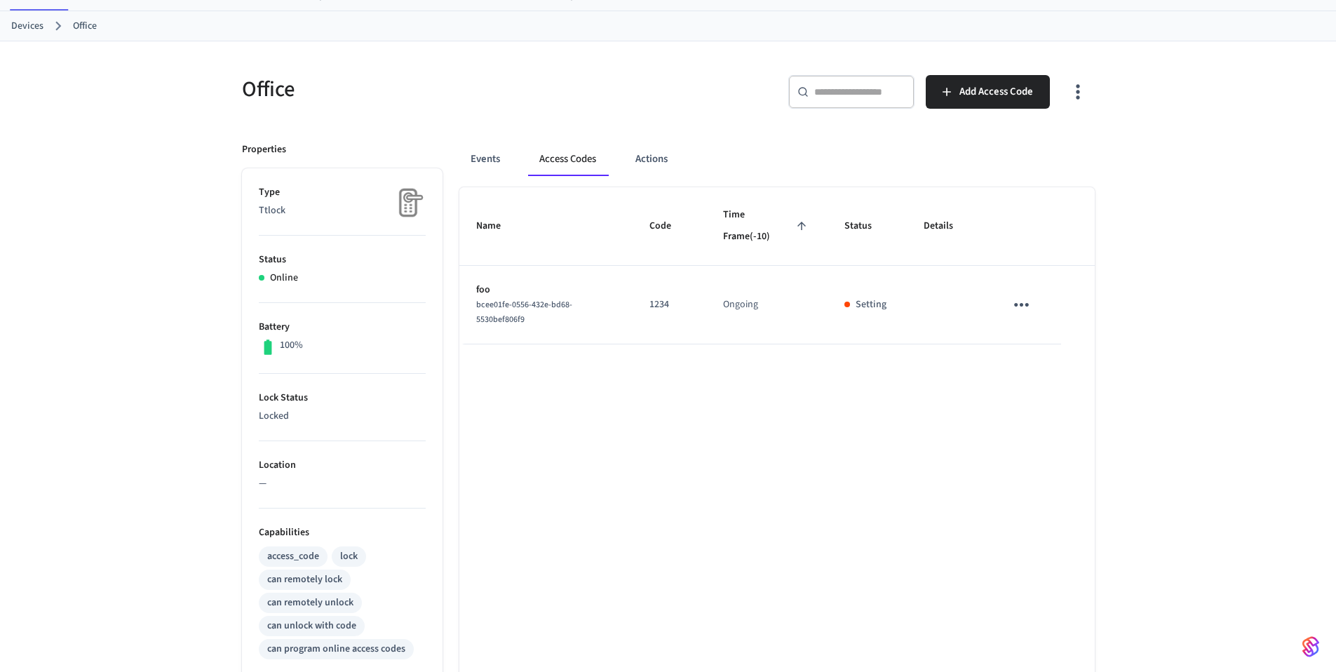
scroll to position [0, 0]
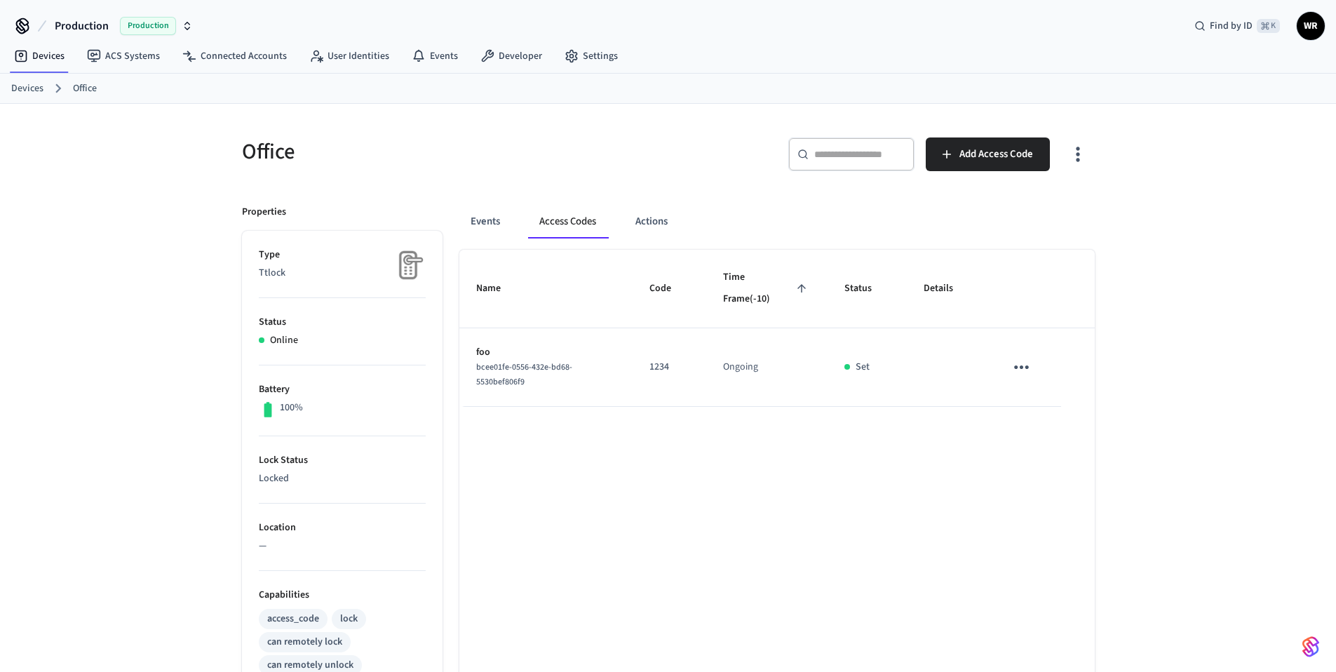
click at [1020, 366] on icon "sticky table" at bounding box center [1021, 367] width 15 height 4
click at [1058, 438] on li "Delete" at bounding box center [1058, 436] width 67 height 37
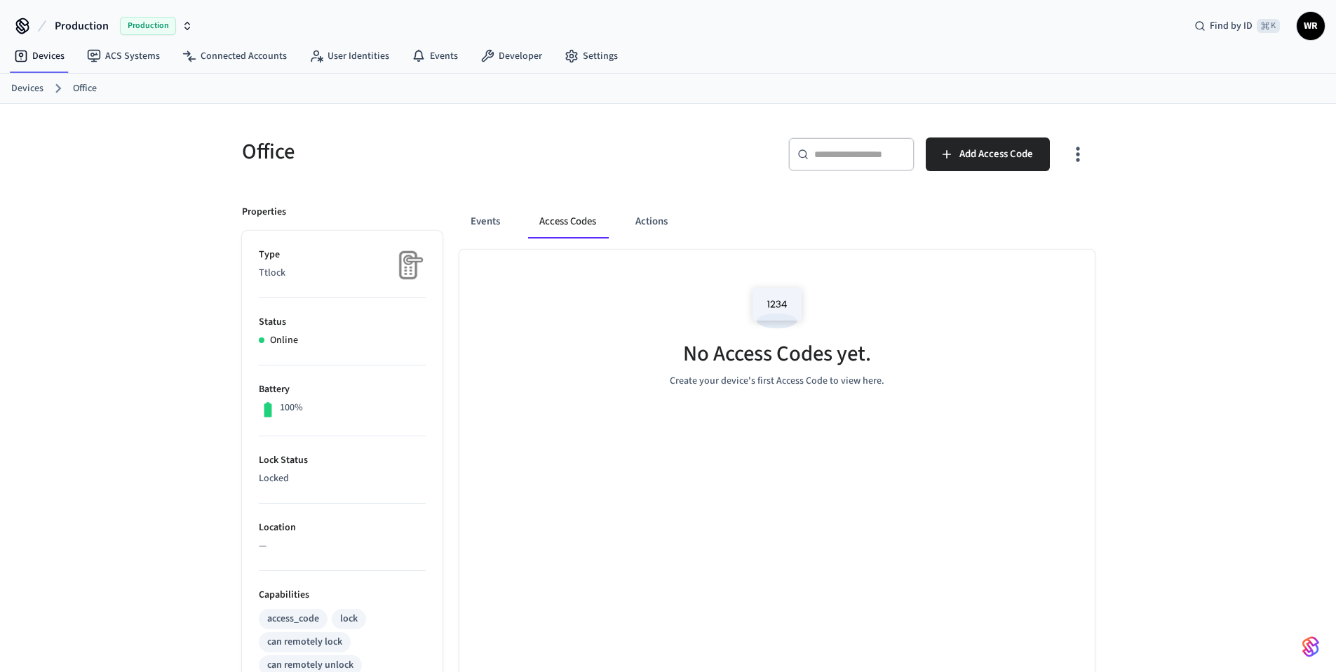
click at [547, 231] on button "Access Codes" at bounding box center [567, 222] width 79 height 34
click at [670, 222] on button "Actions" at bounding box center [651, 222] width 55 height 34
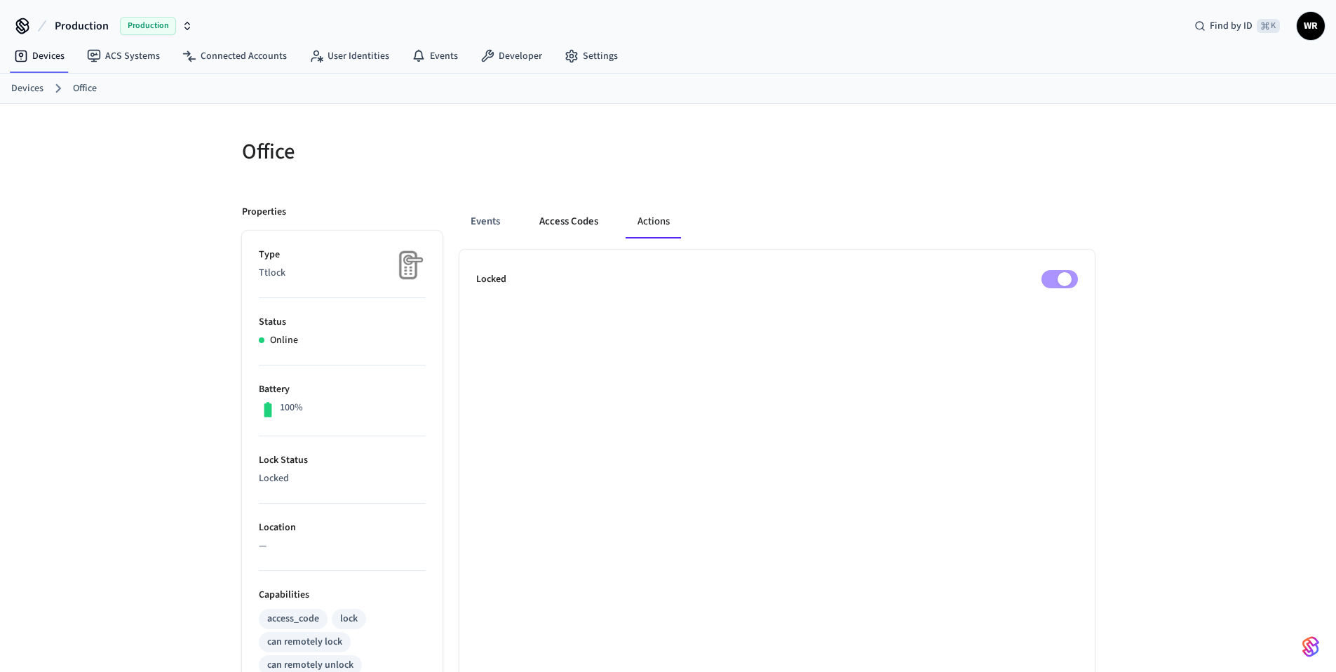
click at [571, 229] on button "Access Codes" at bounding box center [568, 222] width 81 height 34
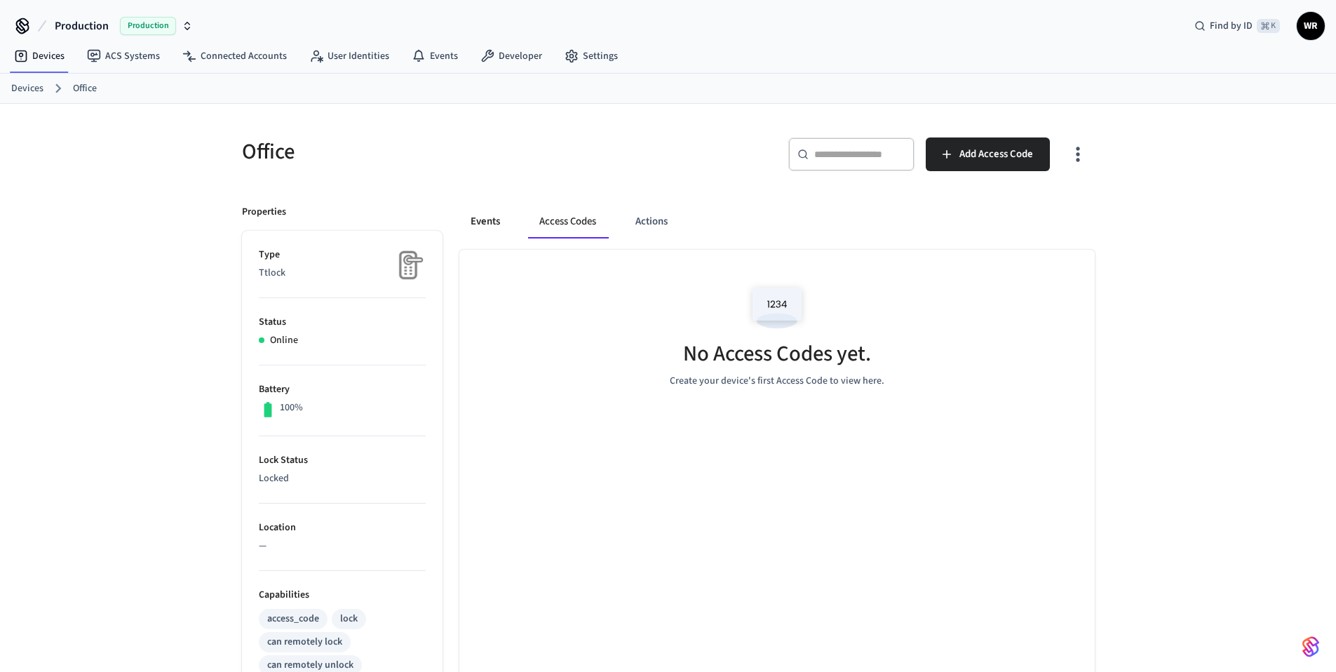
click at [491, 225] on button "Events" at bounding box center [485, 222] width 52 height 34
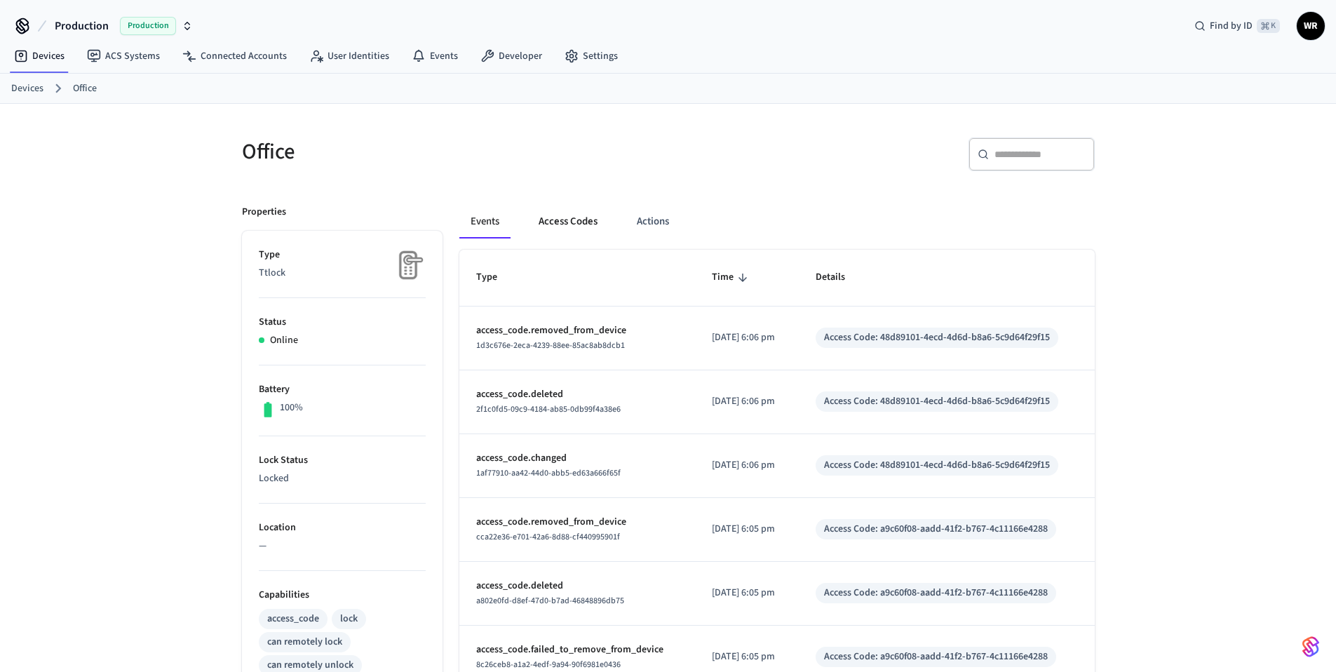
click at [571, 229] on button "Access Codes" at bounding box center [567, 222] width 81 height 34
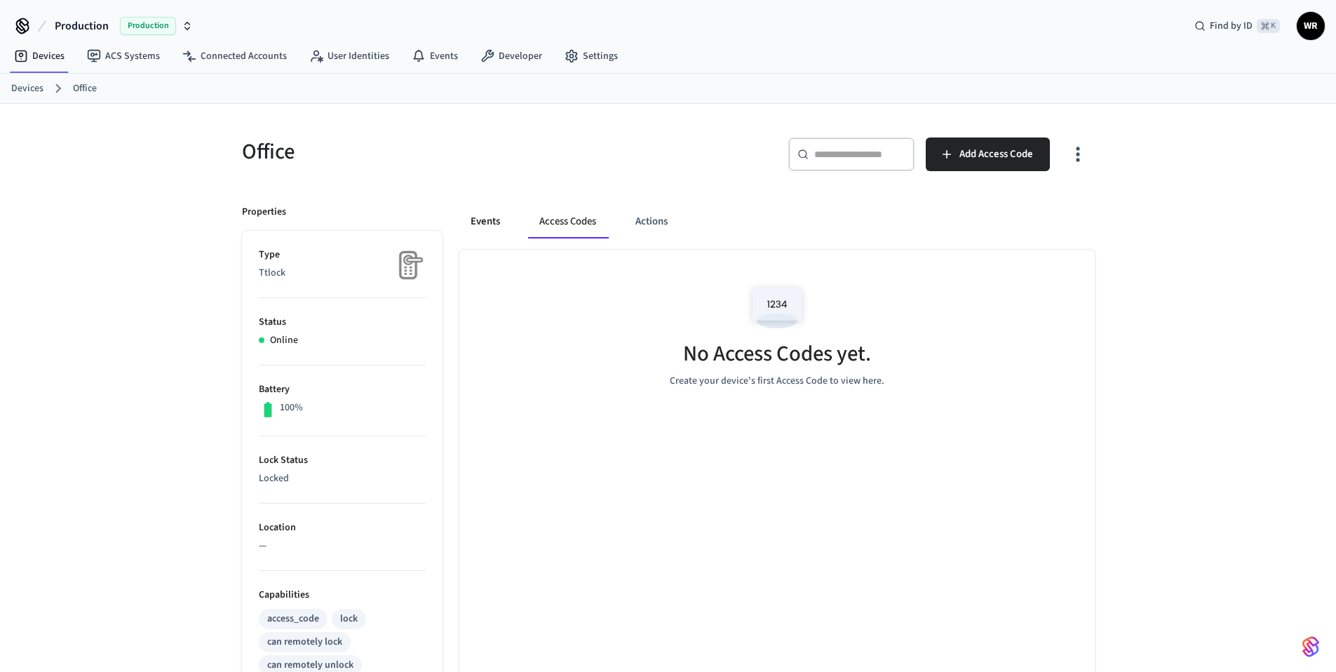
click at [497, 229] on button "Events" at bounding box center [485, 222] width 52 height 34
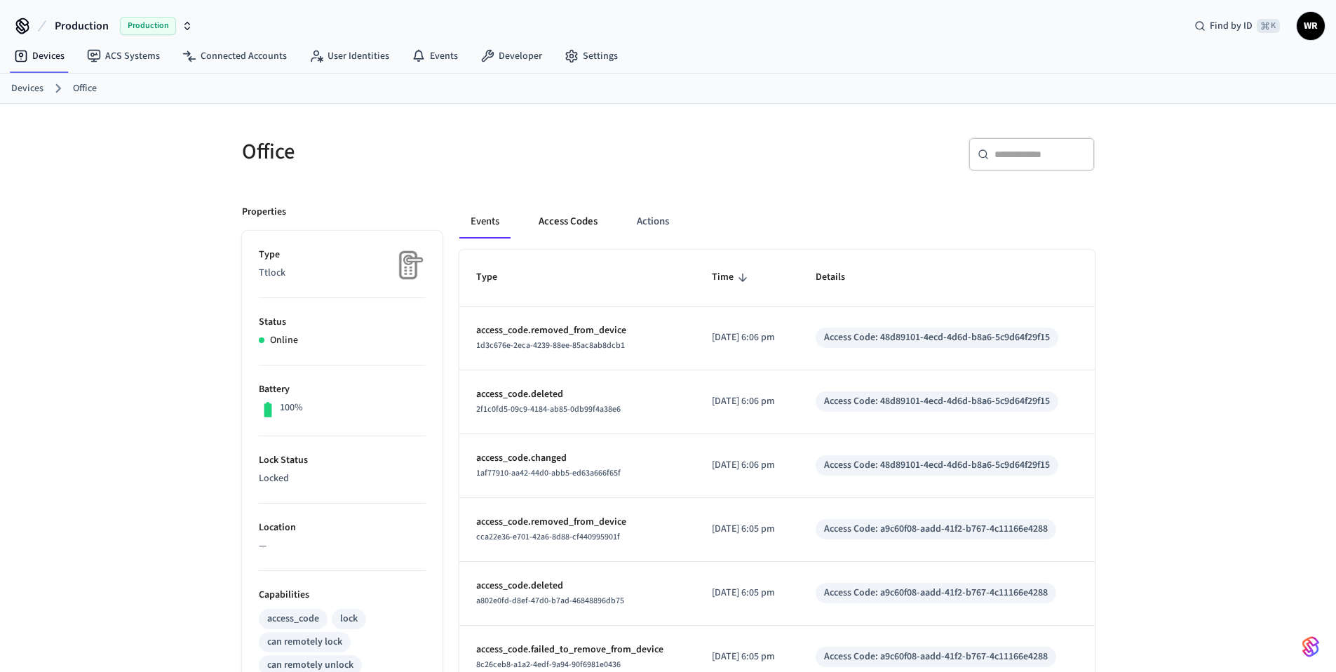
click at [567, 226] on button "Access Codes" at bounding box center [567, 222] width 81 height 34
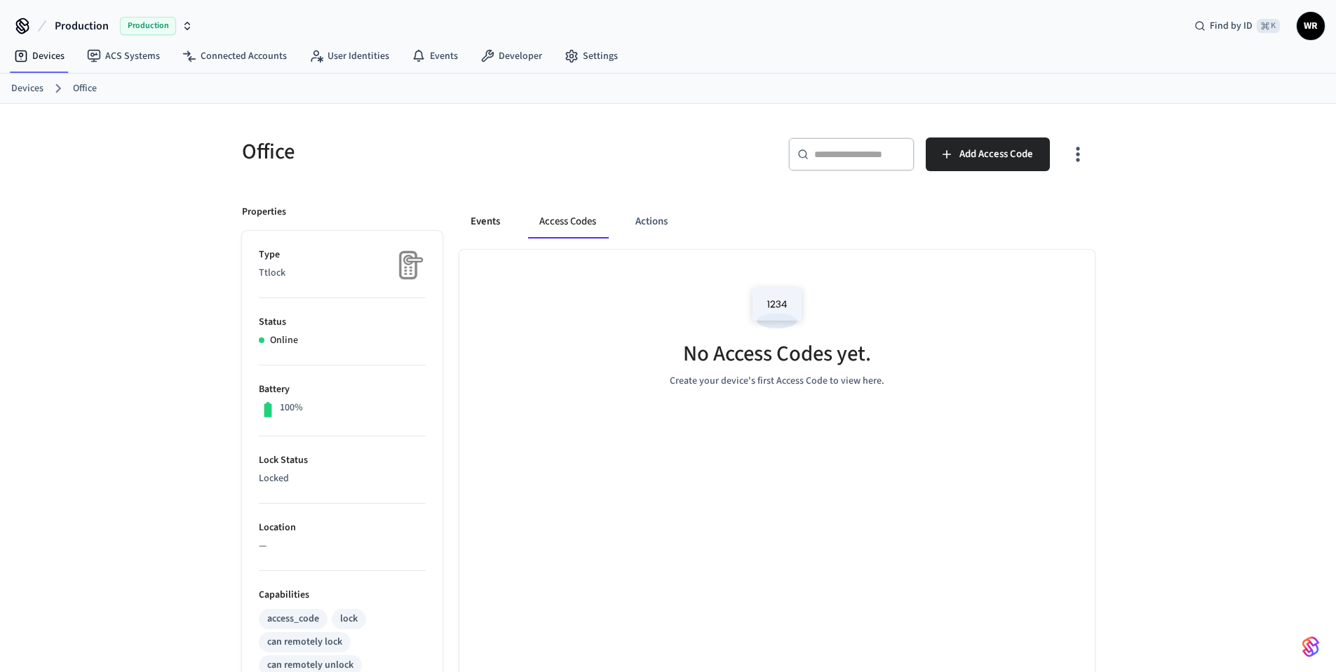
click at [482, 221] on button "Events" at bounding box center [485, 222] width 52 height 34
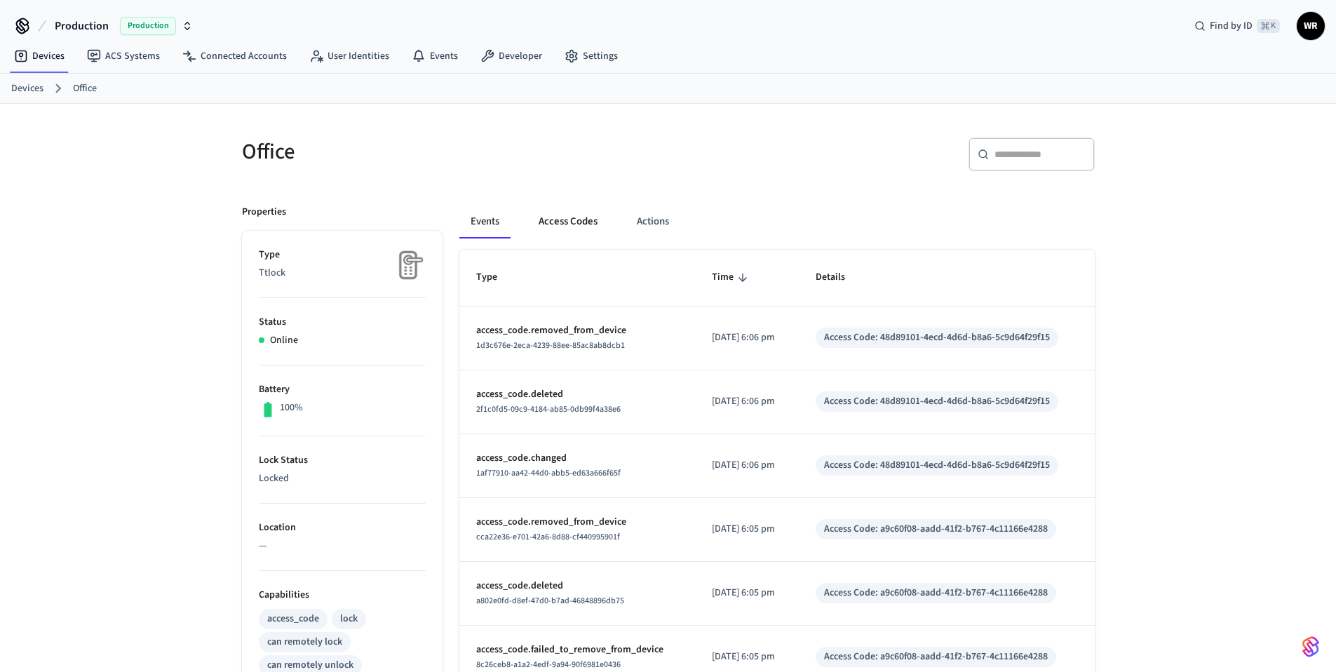
click at [560, 224] on button "Access Codes" at bounding box center [567, 222] width 81 height 34
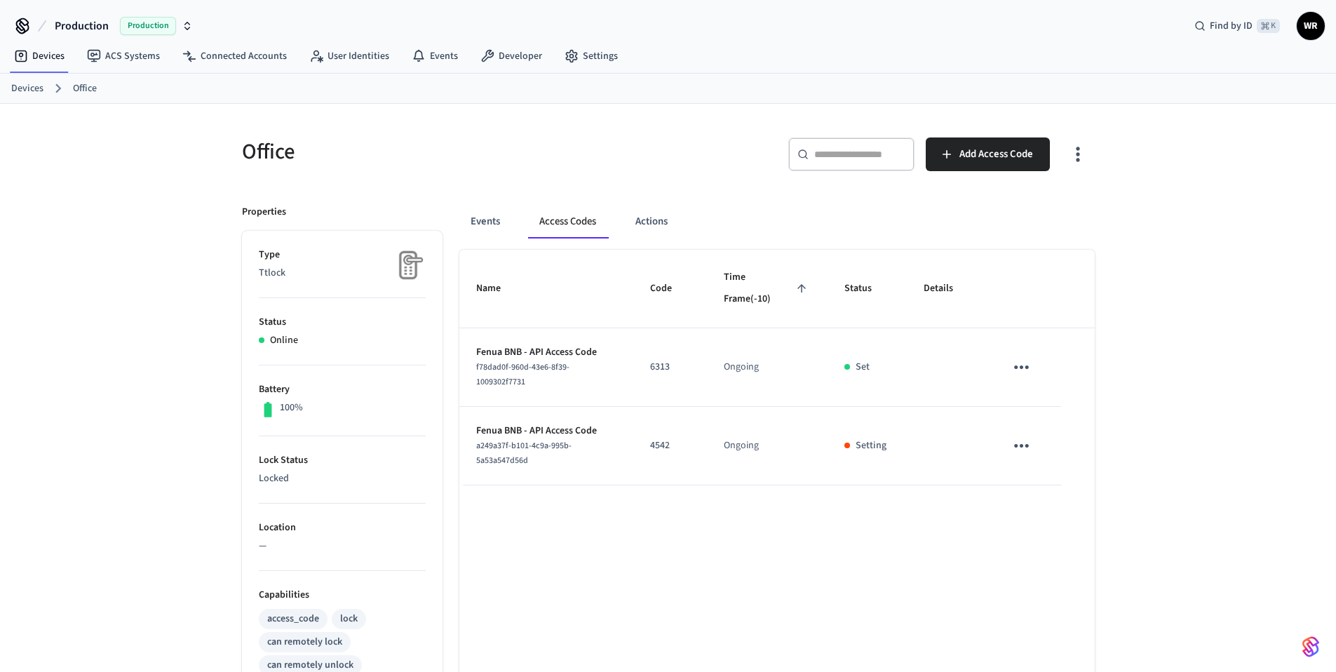
click at [1020, 359] on icon "sticky table" at bounding box center [1022, 367] width 22 height 22
click at [1073, 438] on li "Delete" at bounding box center [1055, 440] width 67 height 37
click at [1079, 152] on icon "button" at bounding box center [1078, 154] width 22 height 22
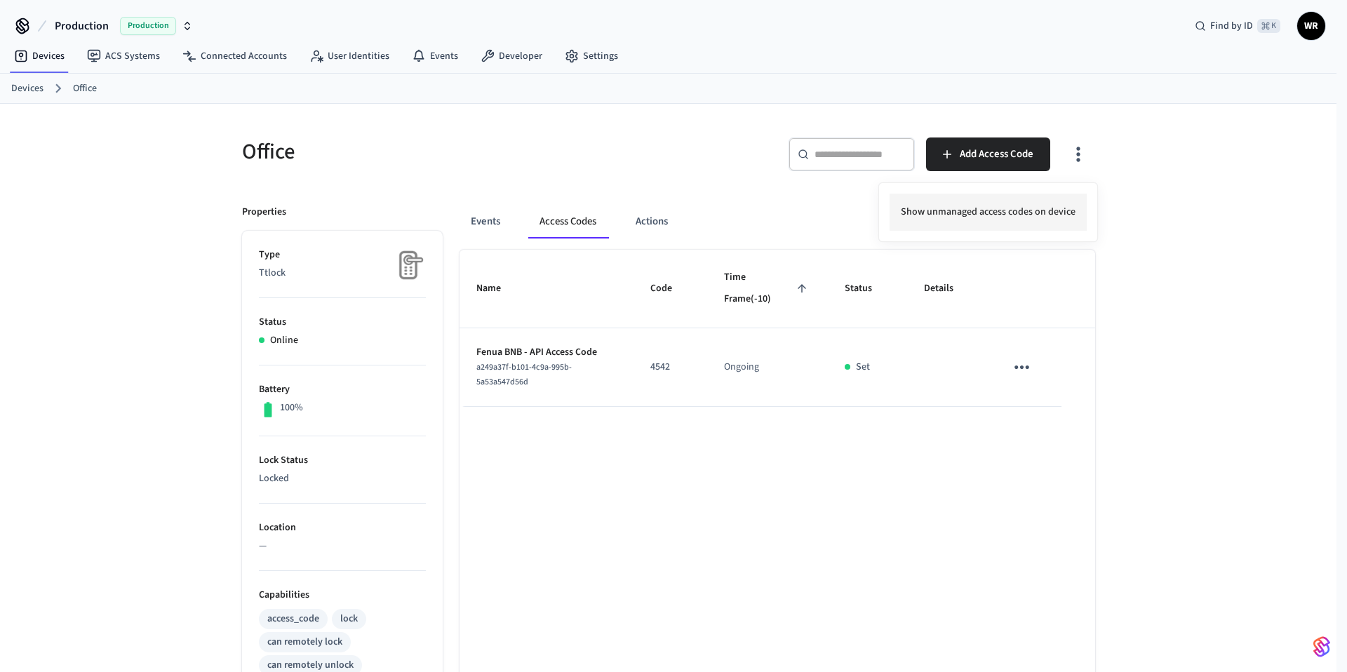
click at [1031, 209] on li "Show unmanaged access codes on device" at bounding box center [987, 212] width 197 height 37
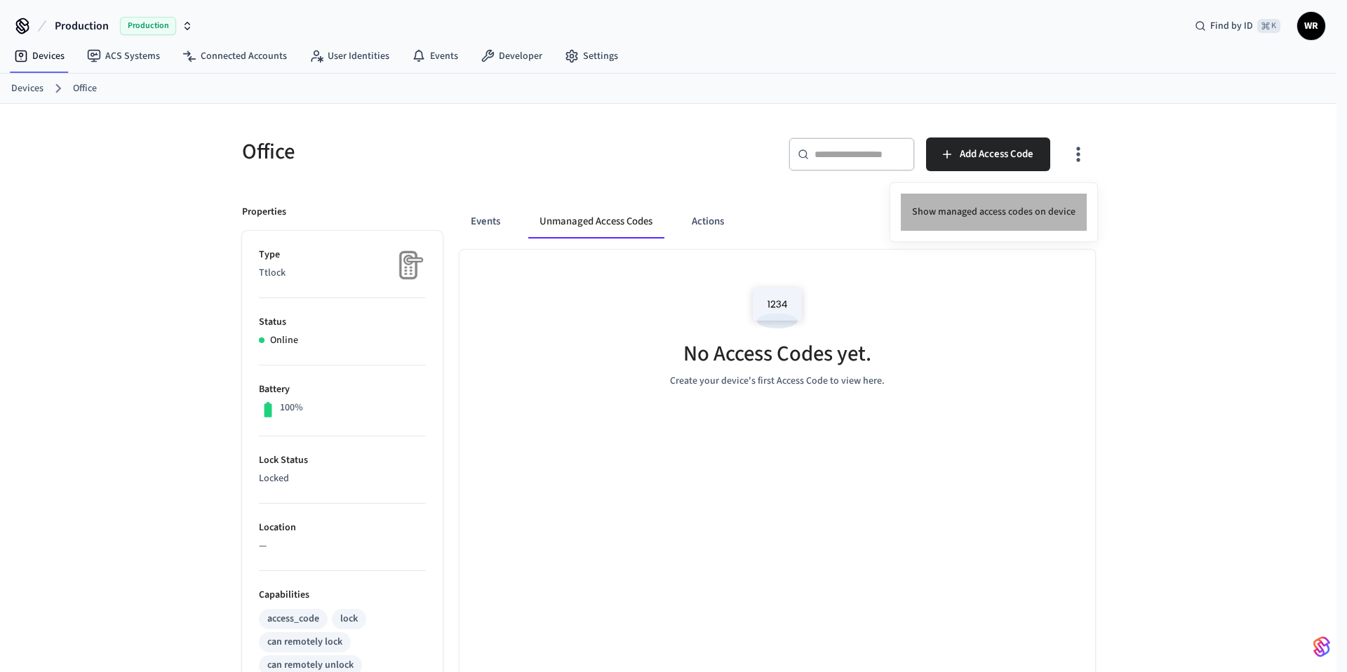
click at [1032, 213] on li "Show managed access codes on device" at bounding box center [994, 212] width 186 height 37
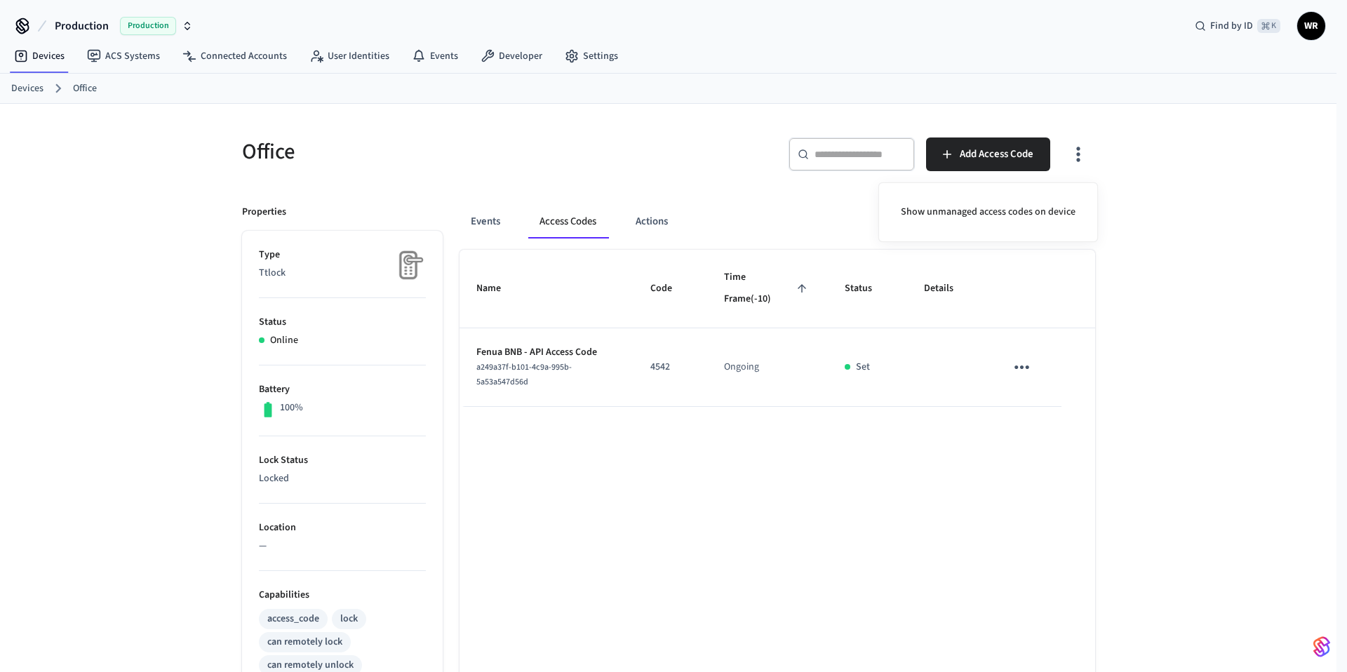
click at [993, 153] on div at bounding box center [673, 336] width 1347 height 672
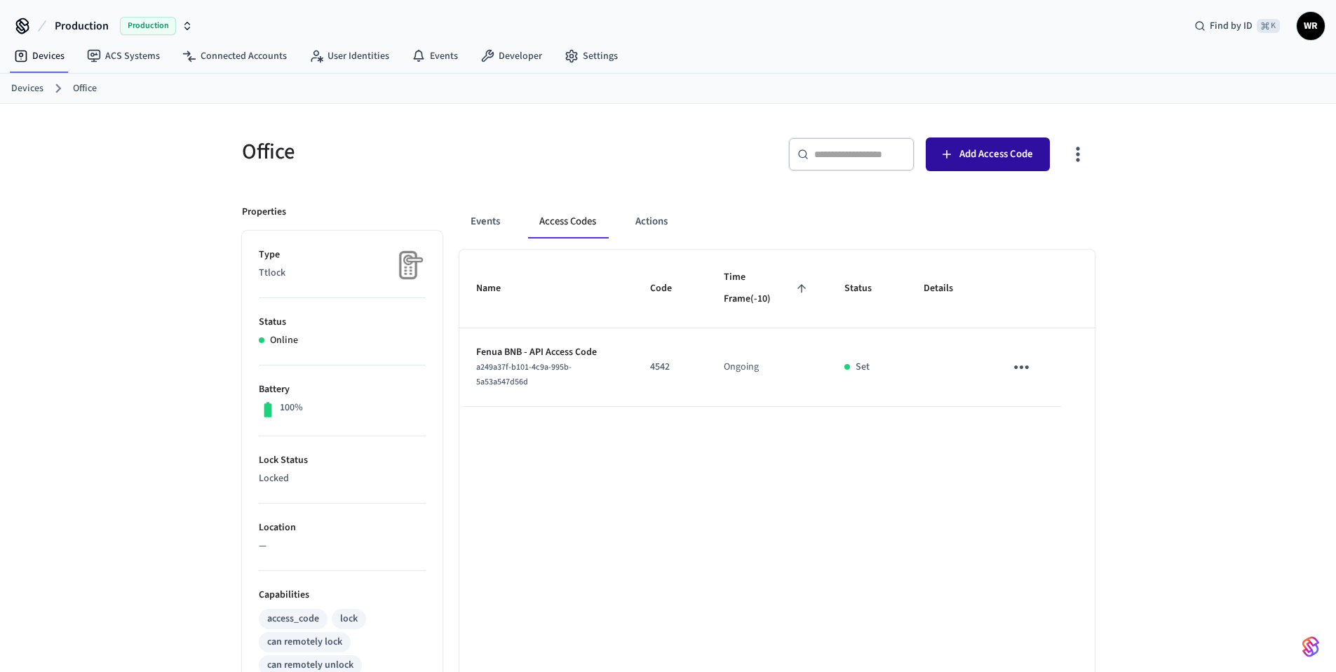
click at [957, 163] on button "Add Access Code" at bounding box center [988, 154] width 124 height 34
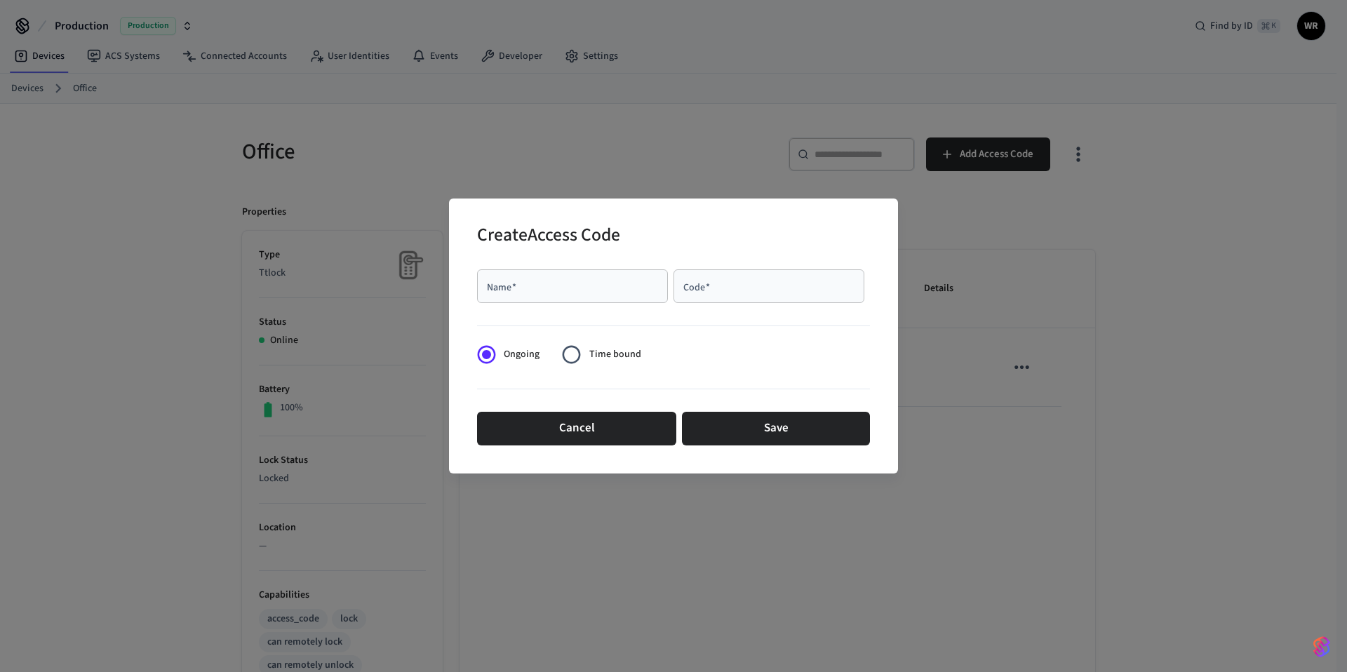
click at [603, 283] on input "Name   *" at bounding box center [572, 286] width 174 height 14
type input "*"
click at [753, 296] on div "Code   *" at bounding box center [768, 286] width 191 height 34
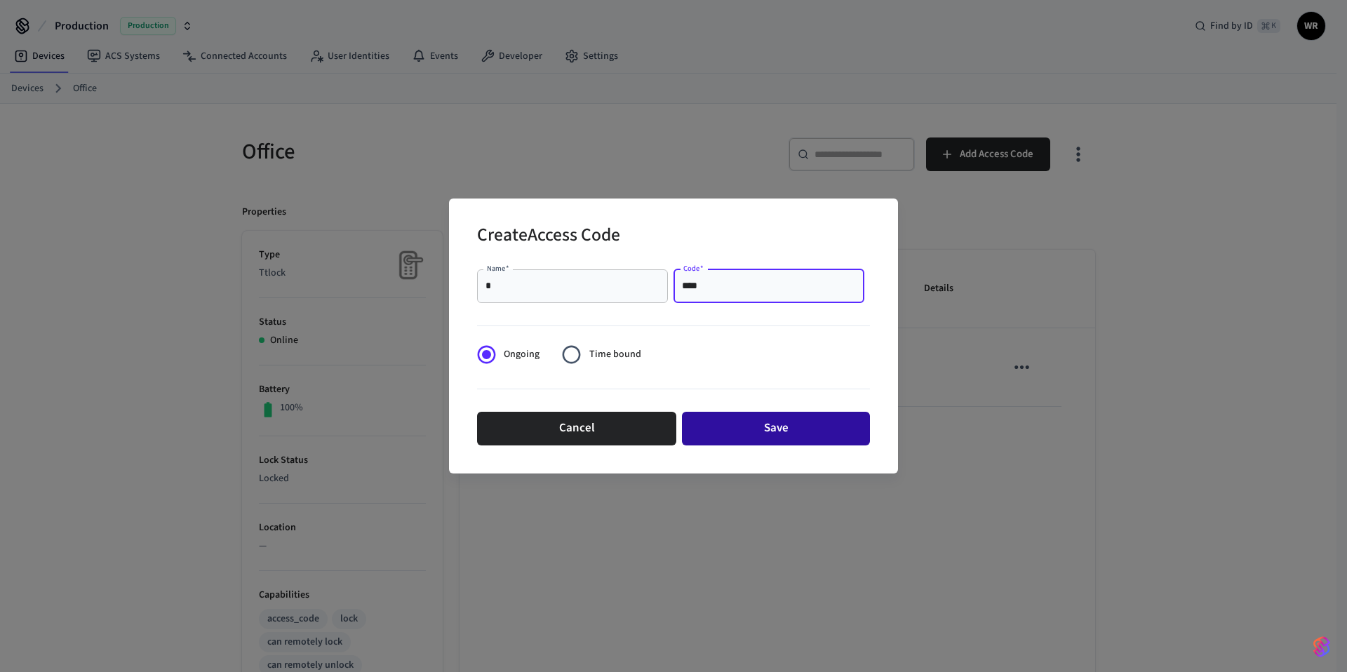
type input "****"
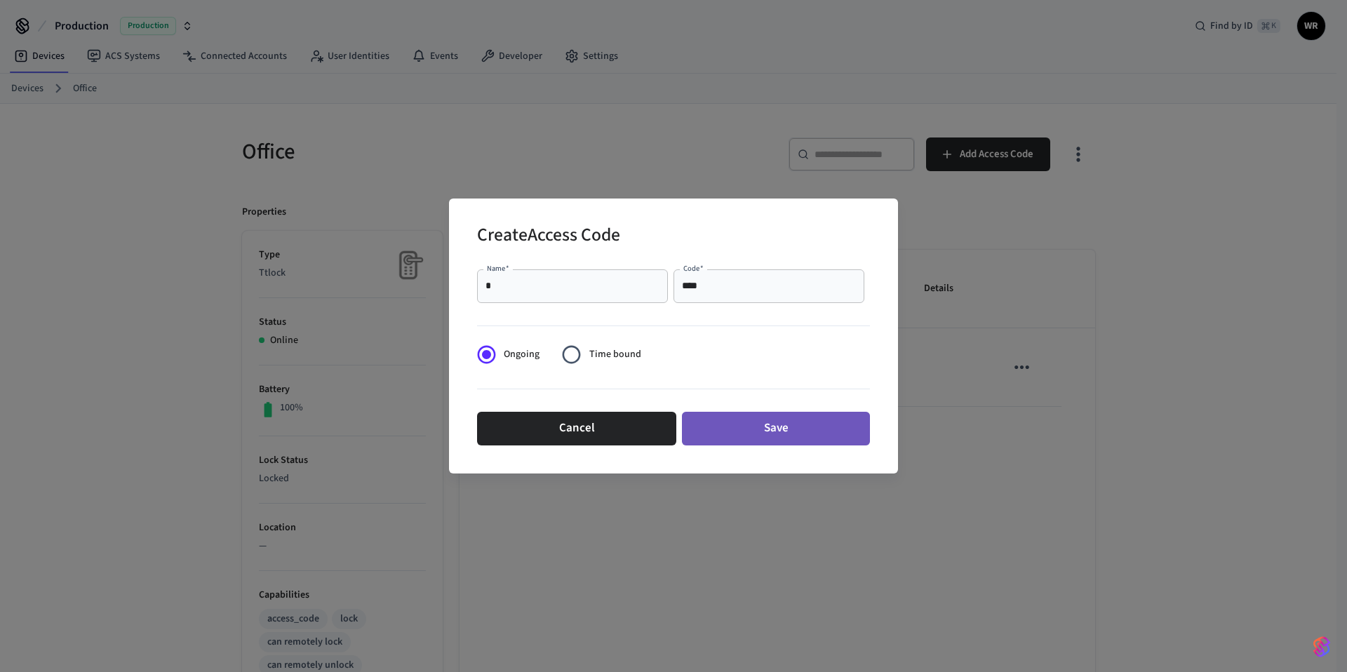
click at [746, 424] on button "Save" at bounding box center [776, 429] width 188 height 34
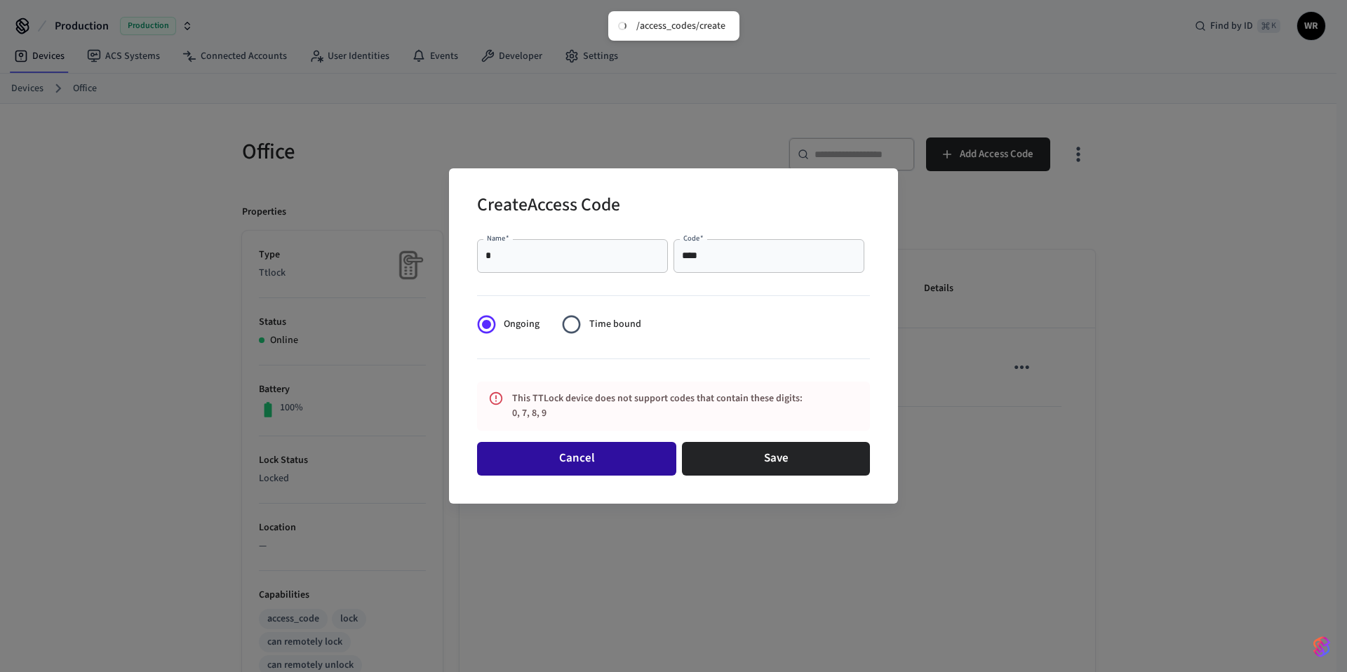
click at [588, 457] on button "Cancel" at bounding box center [576, 459] width 199 height 34
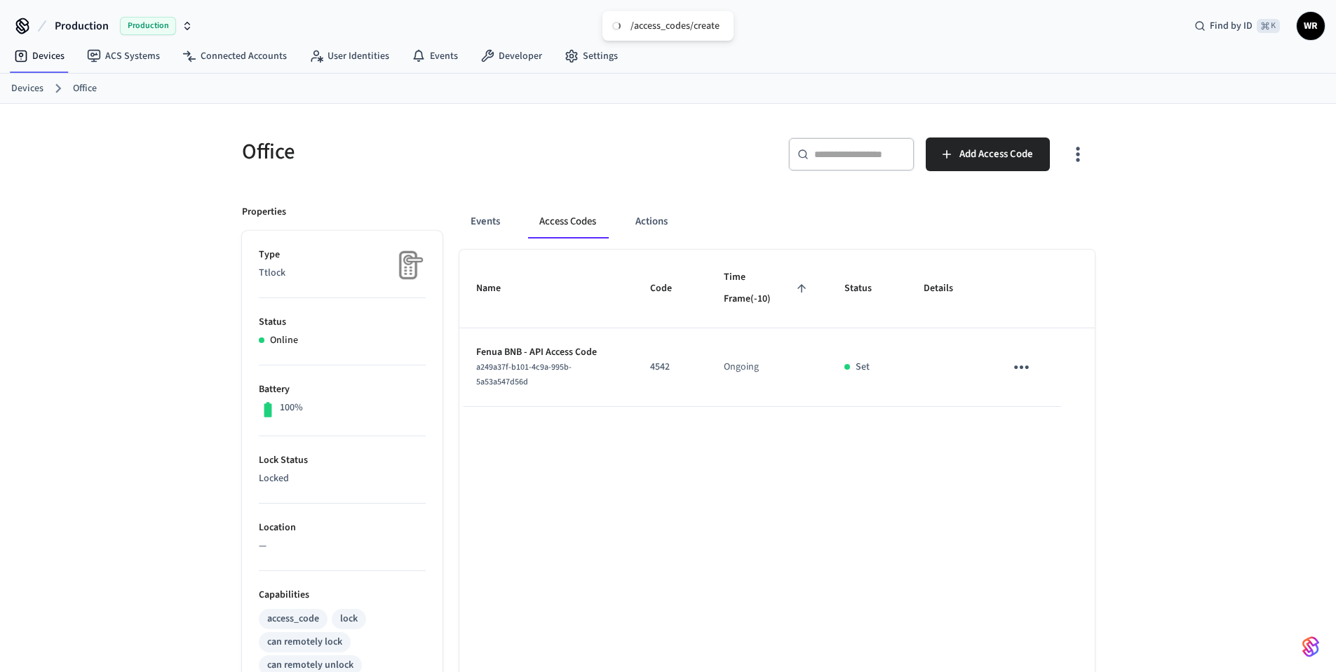
click at [910, 520] on div "Name Code Time Frame (-10) Status Details Fenua BNB - API Access Code a249a37f-…" at bounding box center [776, 638] width 635 height 776
click at [508, 217] on button "Events" at bounding box center [485, 222] width 52 height 34
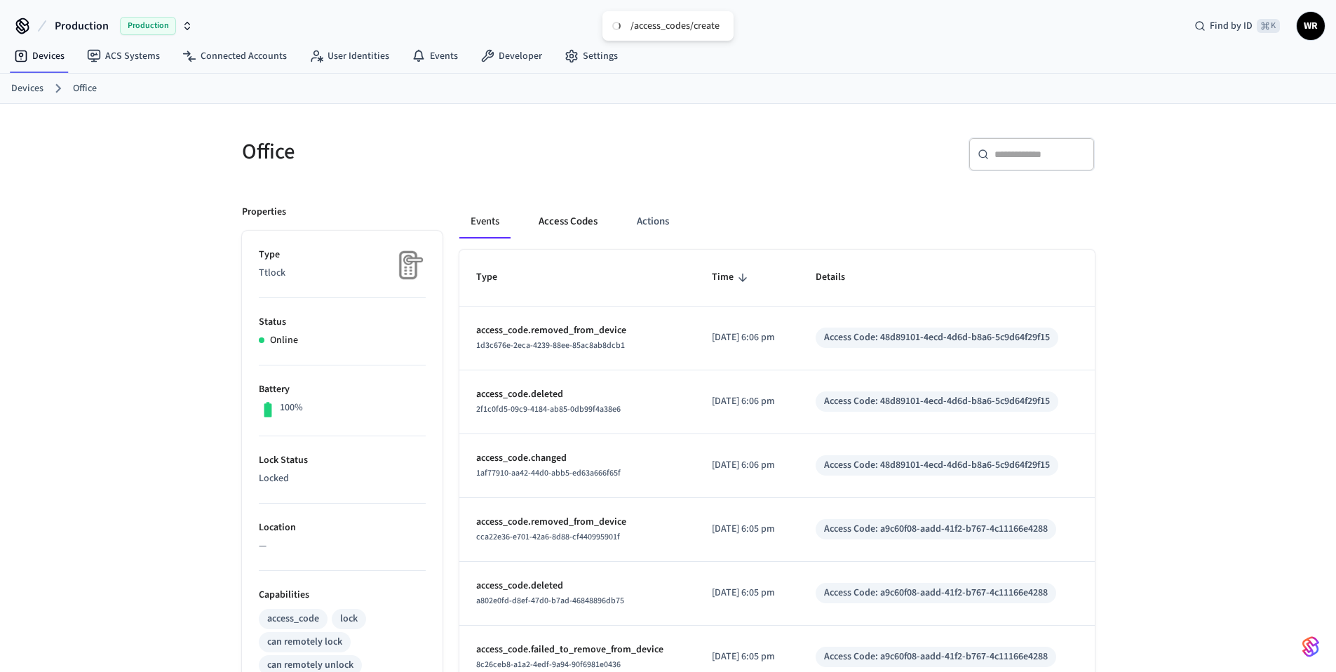
click at [570, 217] on button "Access Codes" at bounding box center [567, 222] width 81 height 34
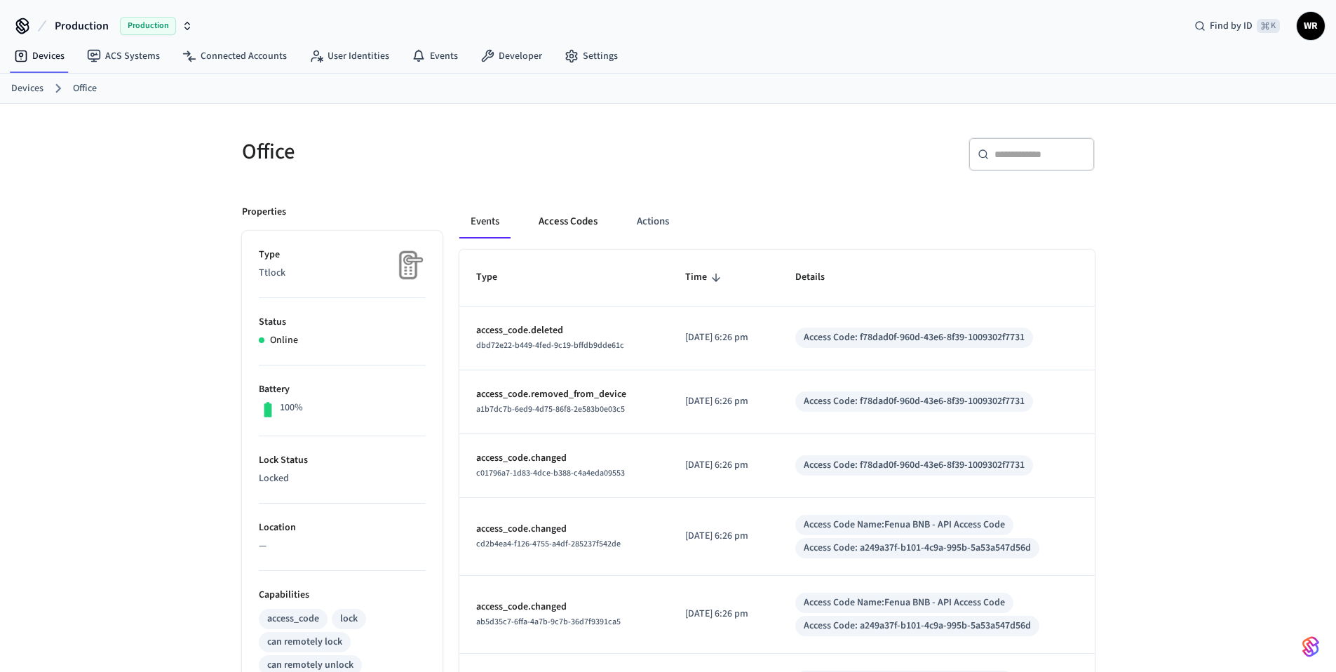
click at [549, 231] on button "Access Codes" at bounding box center [567, 222] width 81 height 34
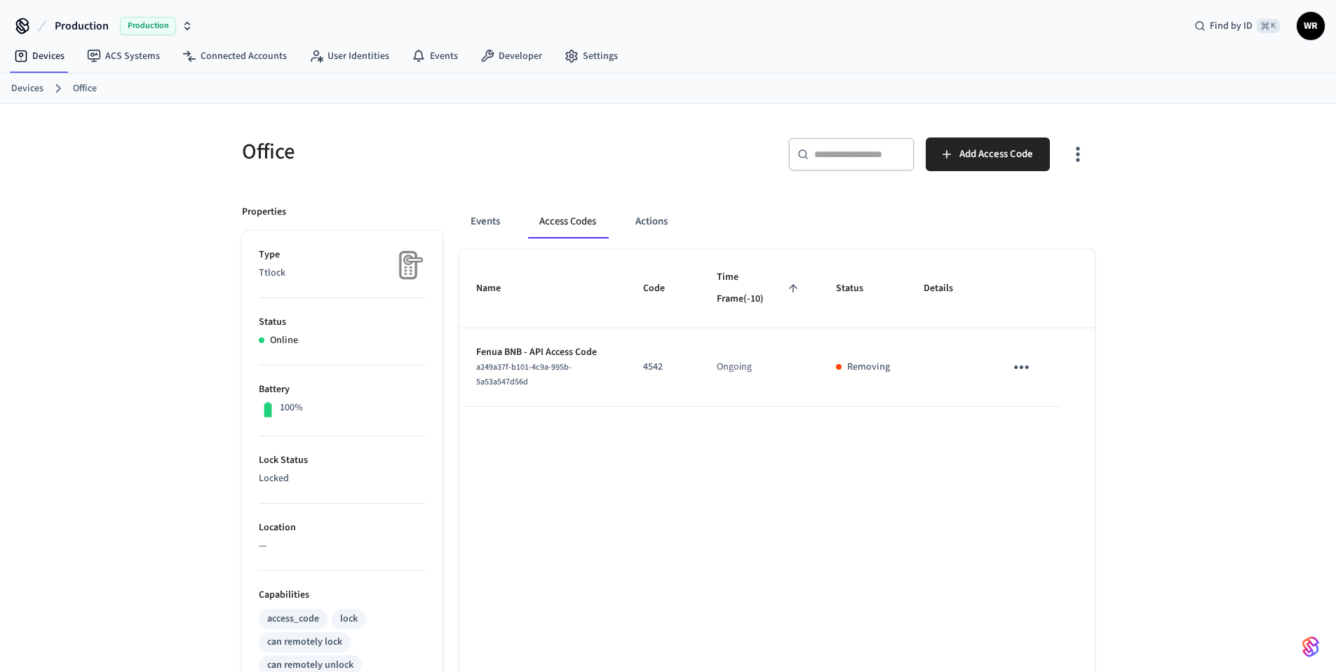
click at [1023, 366] on icon "sticky table" at bounding box center [1021, 367] width 15 height 4
click at [739, 453] on div at bounding box center [673, 336] width 1347 height 672
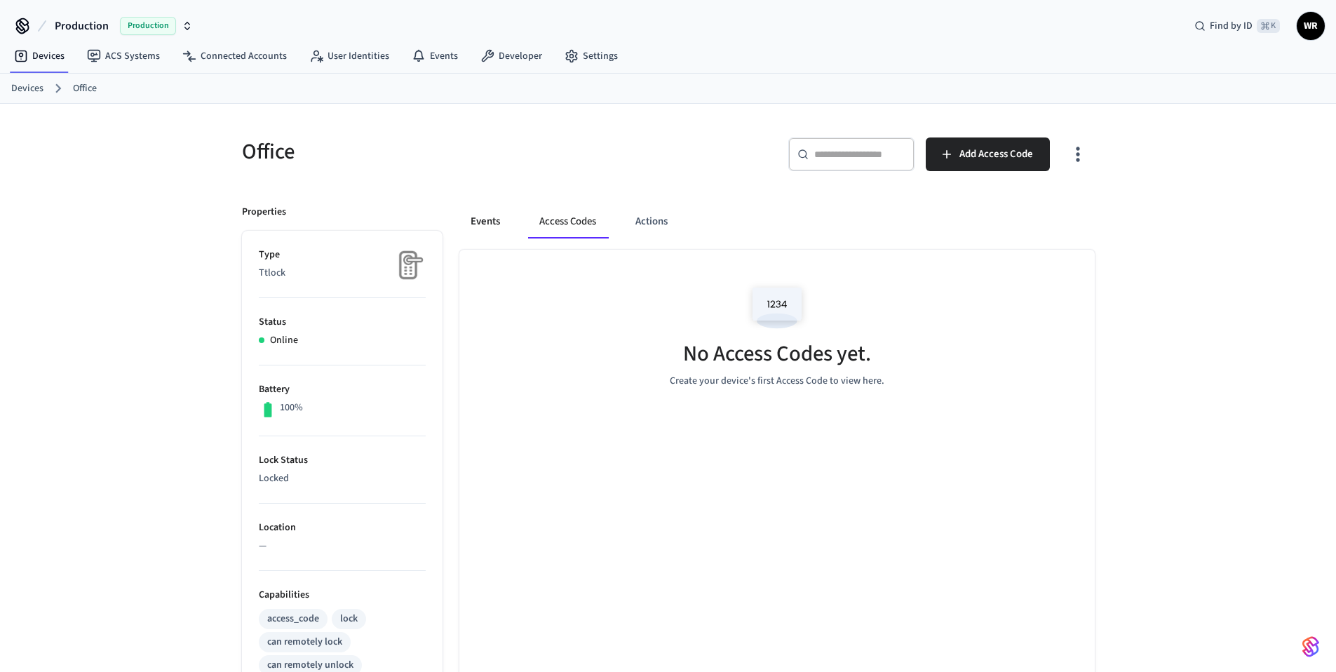
click at [469, 215] on button "Events" at bounding box center [485, 222] width 52 height 34
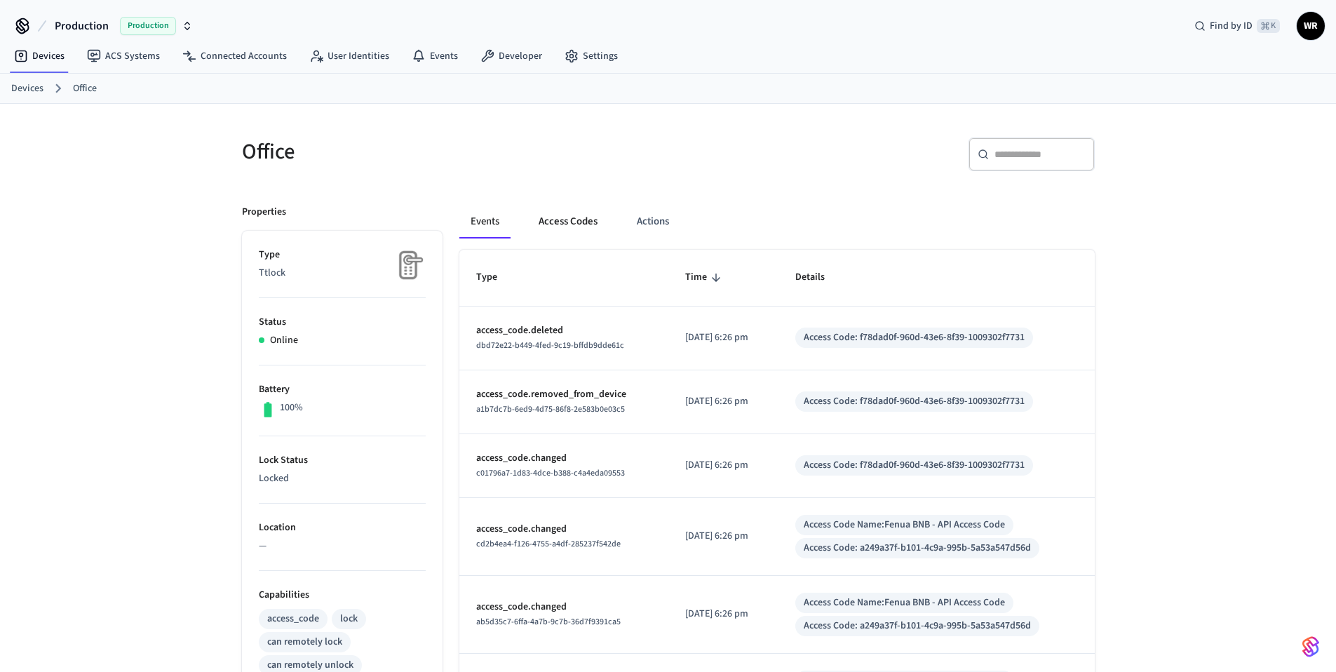
click at [582, 227] on button "Access Codes" at bounding box center [567, 222] width 81 height 34
